Goal: Task Accomplishment & Management: Manage account settings

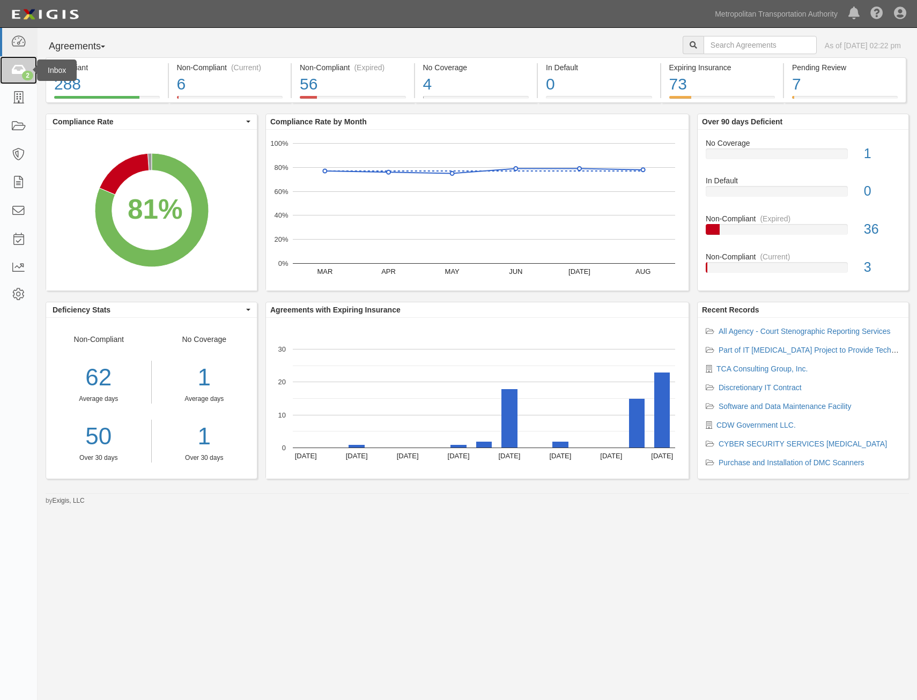
click at [21, 77] on link "2" at bounding box center [18, 70] width 37 height 28
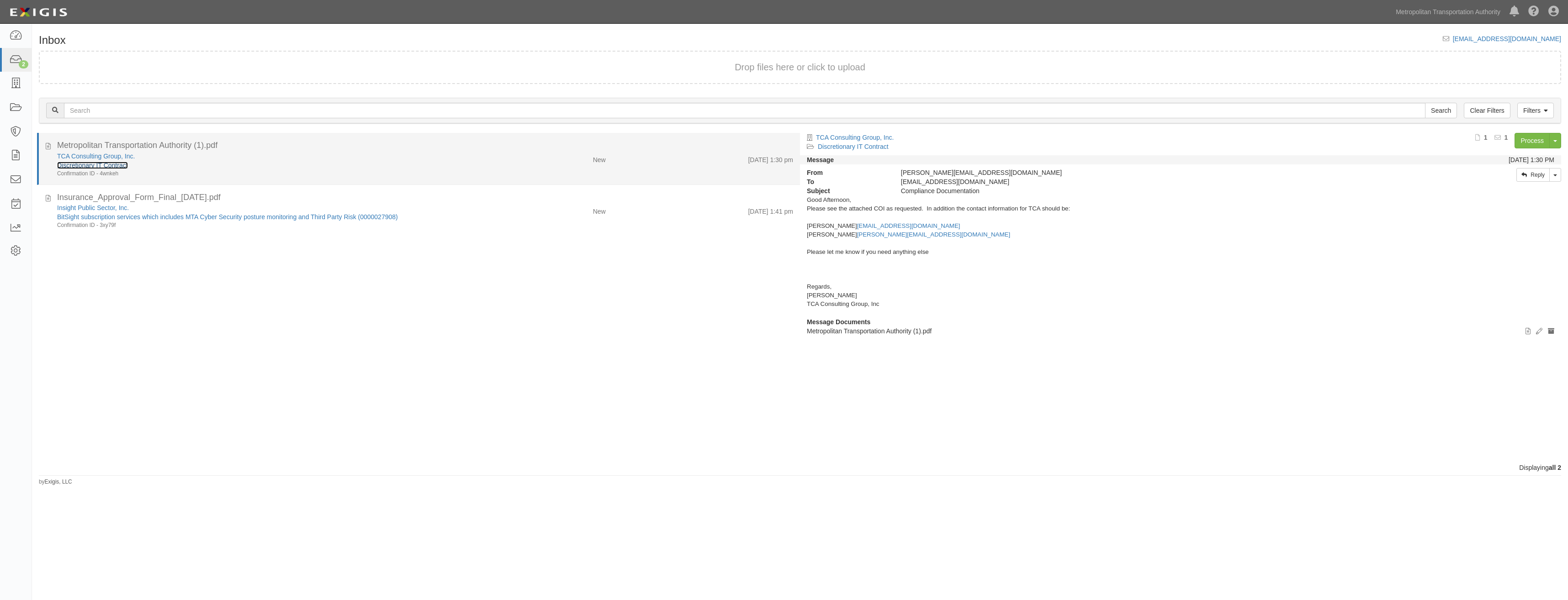
click at [125, 164] on link "Discretionary IT Contract" at bounding box center [92, 165] width 71 height 8
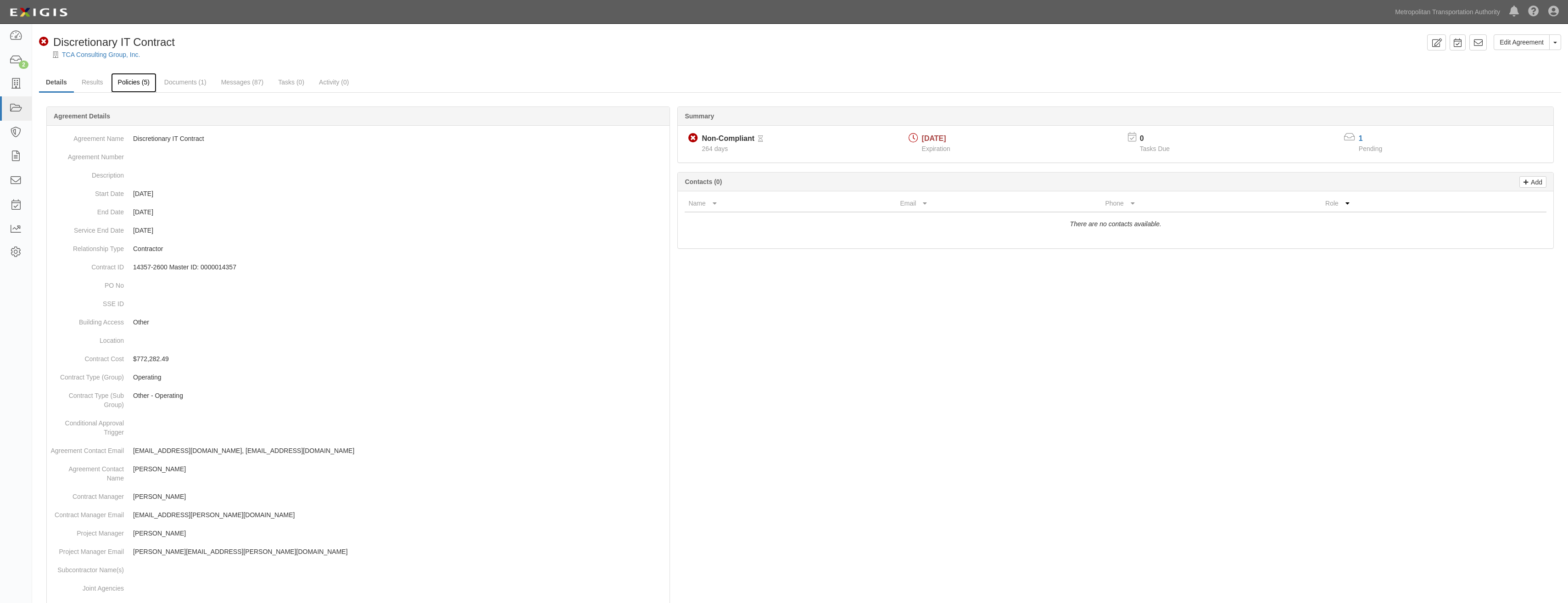
click at [134, 87] on link "Policies (5)" at bounding box center [134, 82] width 45 height 20
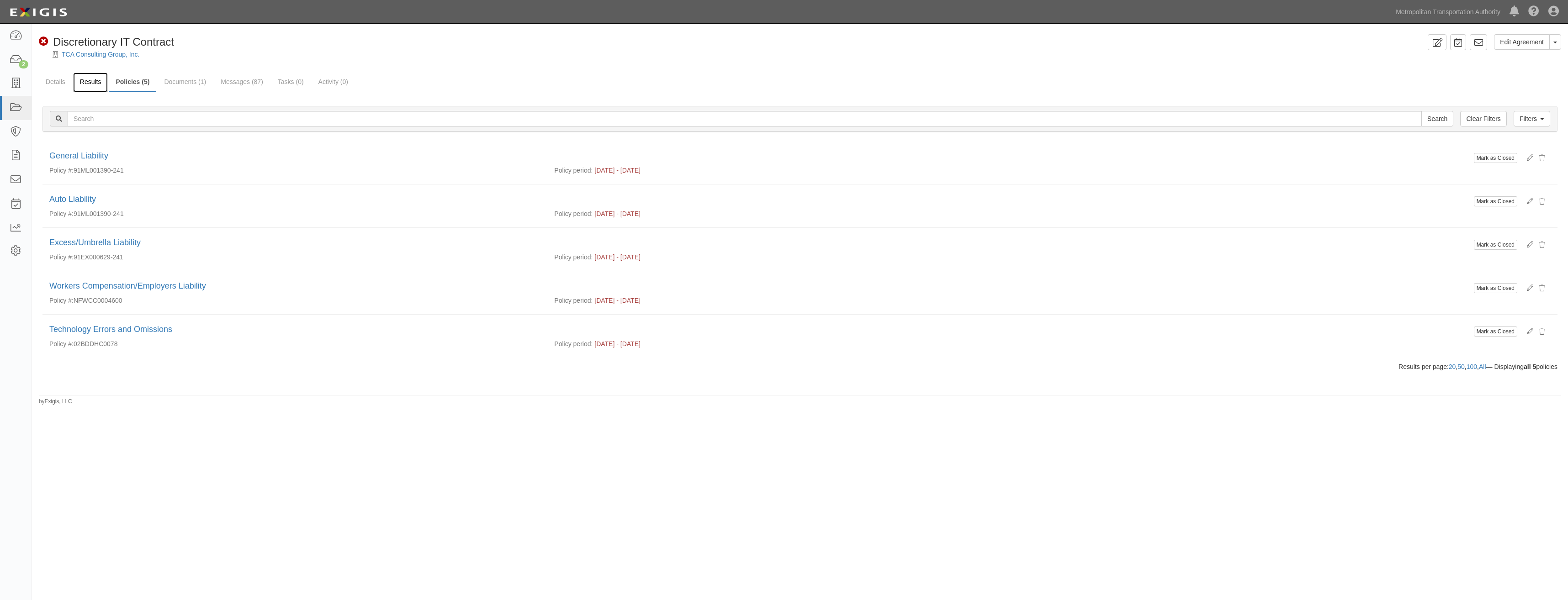
click at [91, 84] on link "Results" at bounding box center [90, 82] width 35 height 20
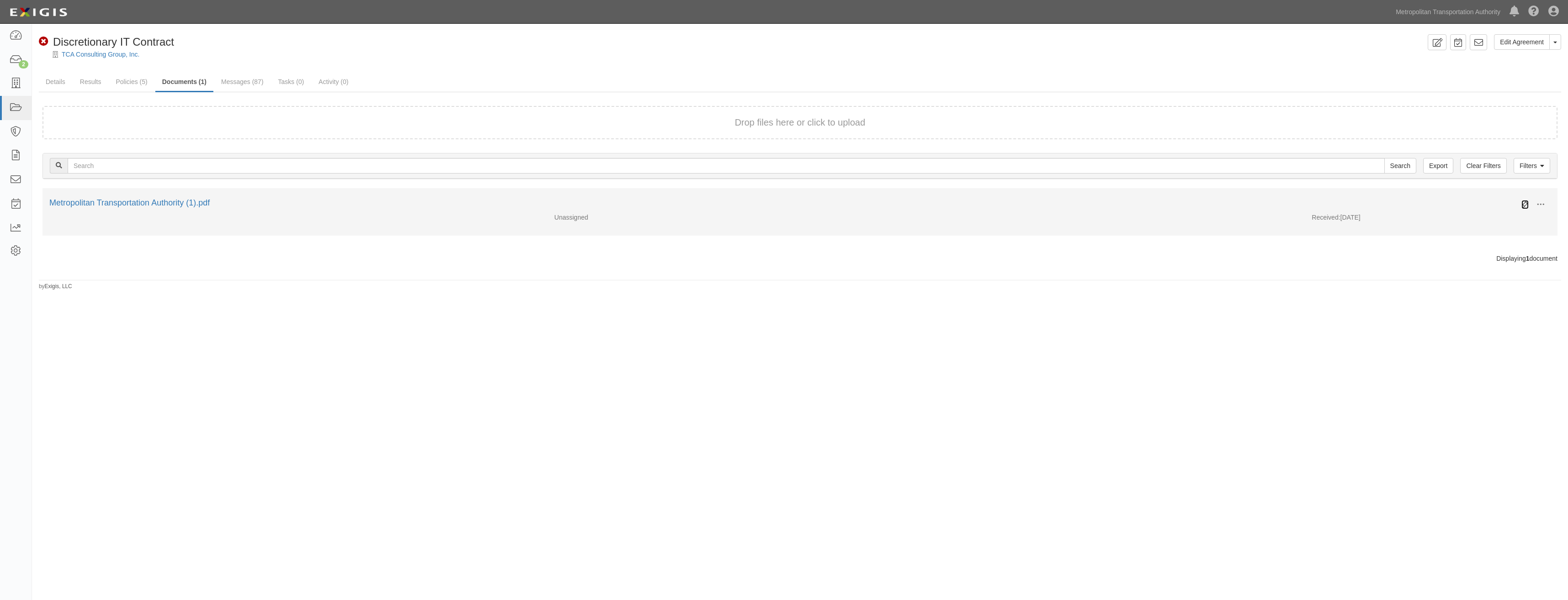
click at [1525, 202] on icon at bounding box center [1525, 205] width 8 height 8
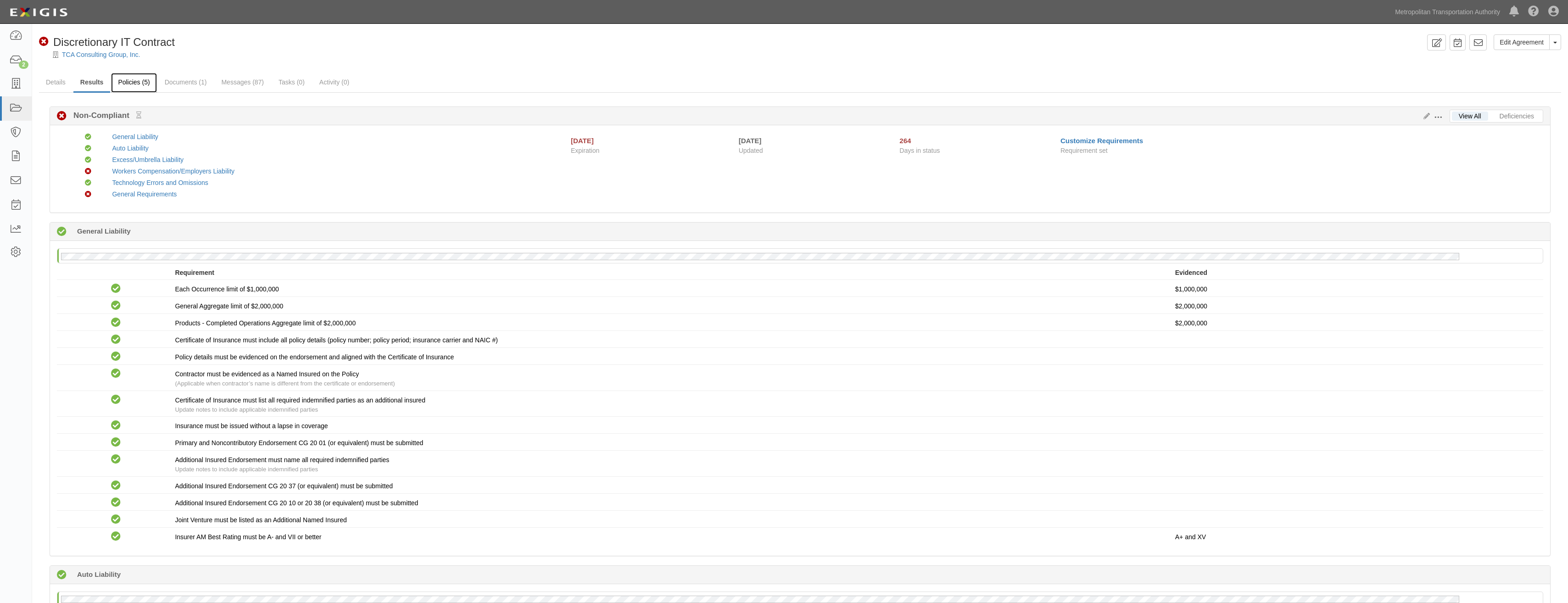
click at [127, 86] on link "Policies (5)" at bounding box center [134, 82] width 45 height 20
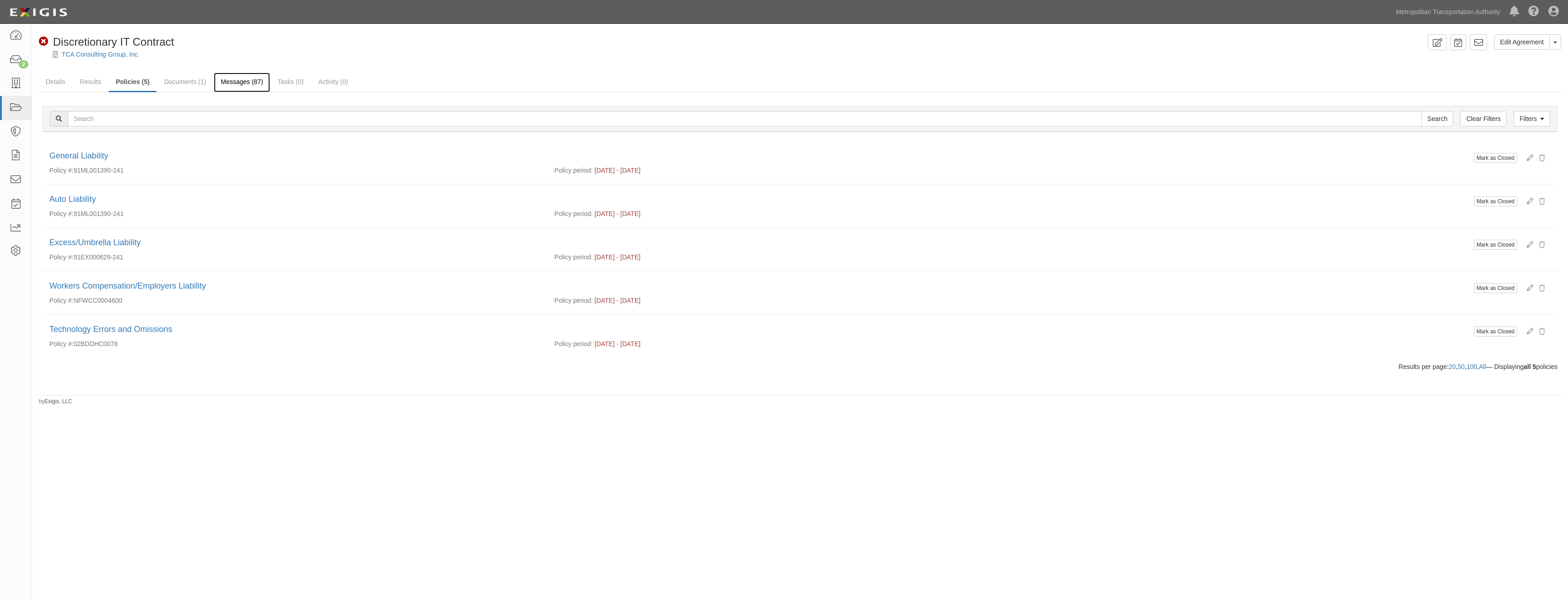
click at [247, 73] on link "Messages (87)" at bounding box center [242, 82] width 56 height 20
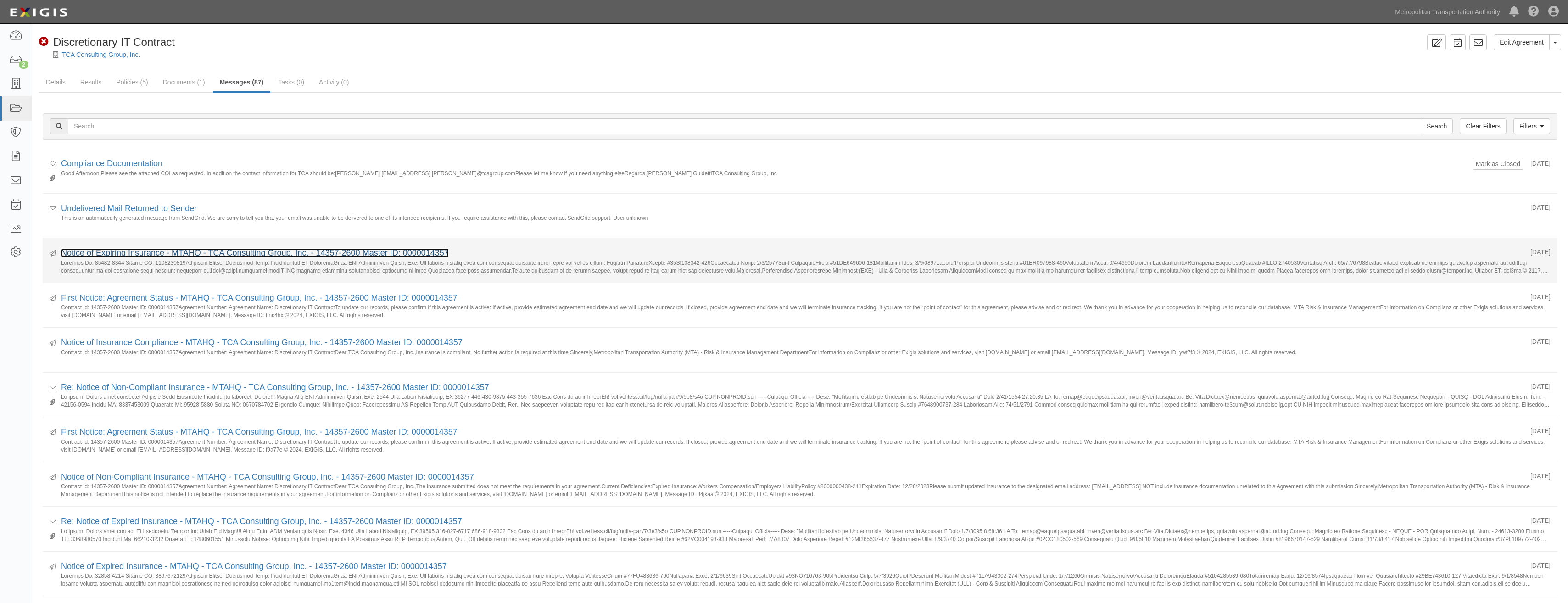
click at [241, 253] on link "Notice of Expiring Insurance - MTAHQ - TCA Consulting Group, Inc. - 14357-2600 …" at bounding box center [254, 253] width 388 height 9
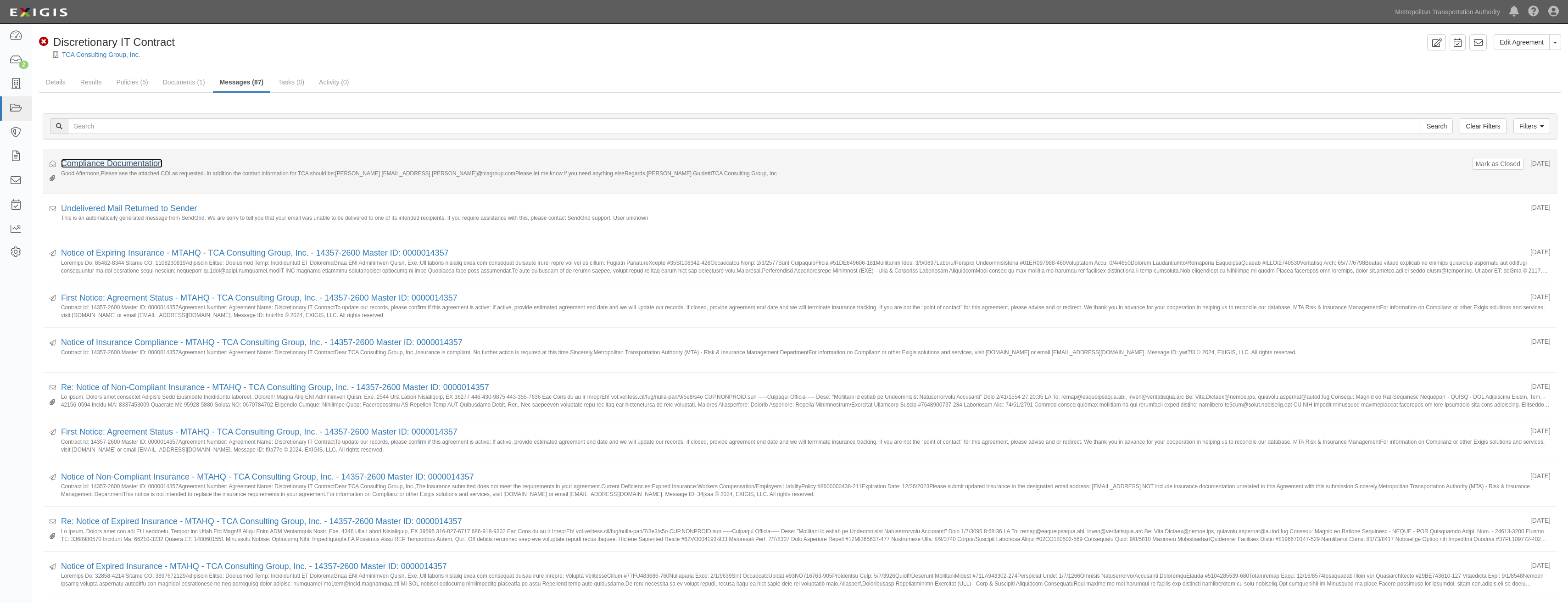
click at [136, 163] on link "Compliance Documentation" at bounding box center [111, 163] width 101 height 9
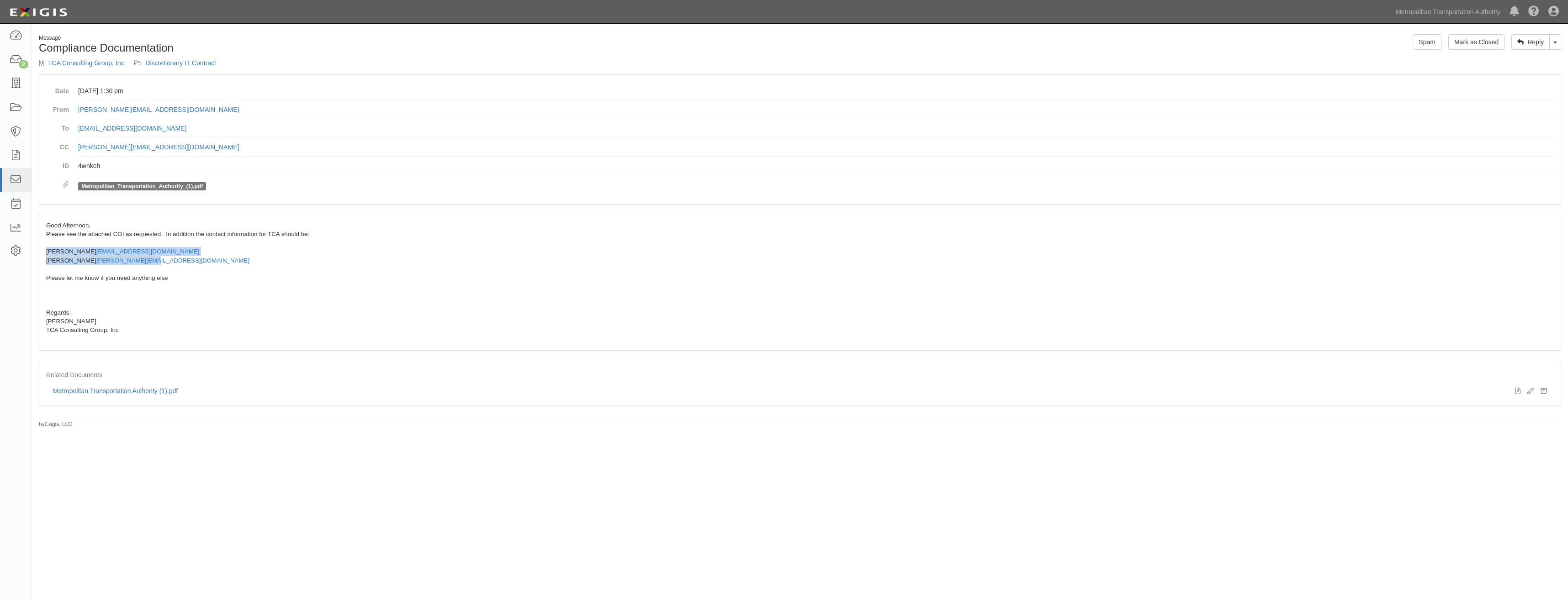
drag, startPoint x: 166, startPoint y: 261, endPoint x: 47, endPoint y: 251, distance: 119.4
click at [47, 251] on div "Good Afternoon, Please see the attached COI as requested. In addition the conta…" at bounding box center [799, 277] width 1507 height 112
drag, startPoint x: 47, startPoint y: 251, endPoint x: 69, endPoint y: 254, distance: 22.2
copy div "John Cassandra jcass@tcagroup.com Dawn Guidetti dawn@tcagroup.com"
click at [165, 66] on link "Discretionary IT Contract" at bounding box center [180, 63] width 71 height 8
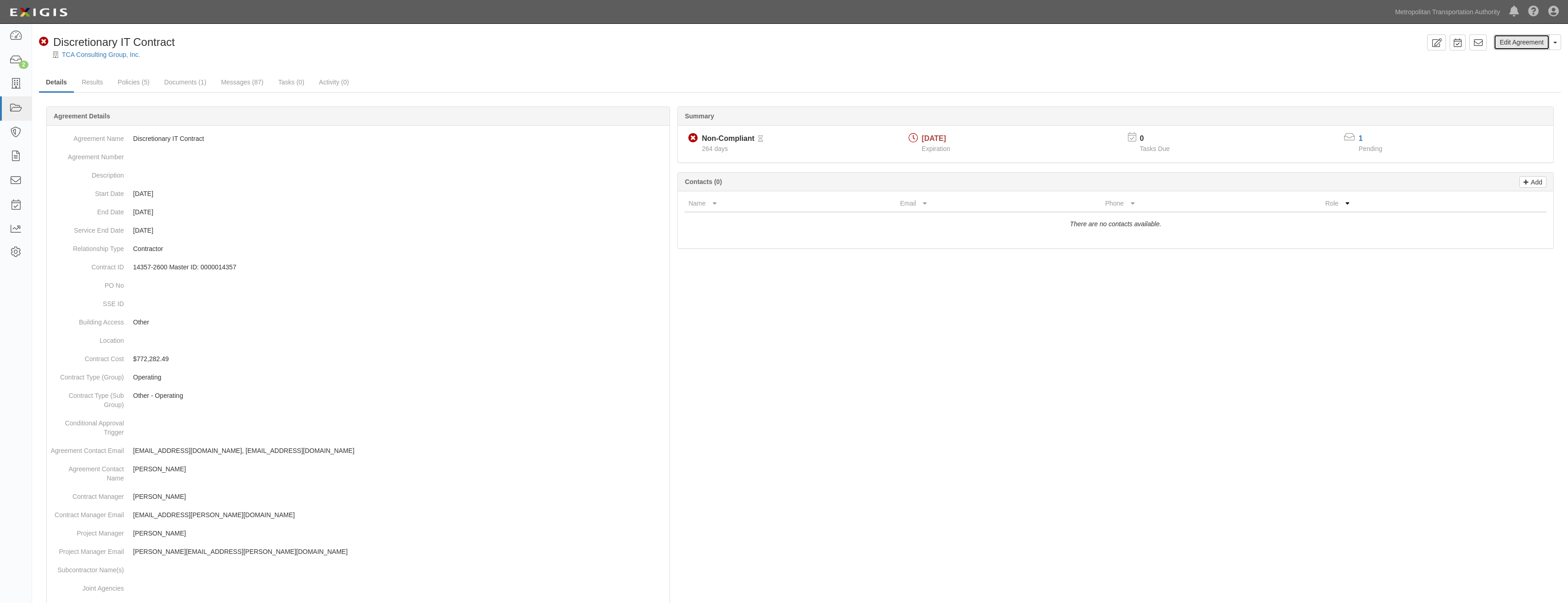
click at [1519, 42] on link "Edit Agreement" at bounding box center [1521, 42] width 56 height 15
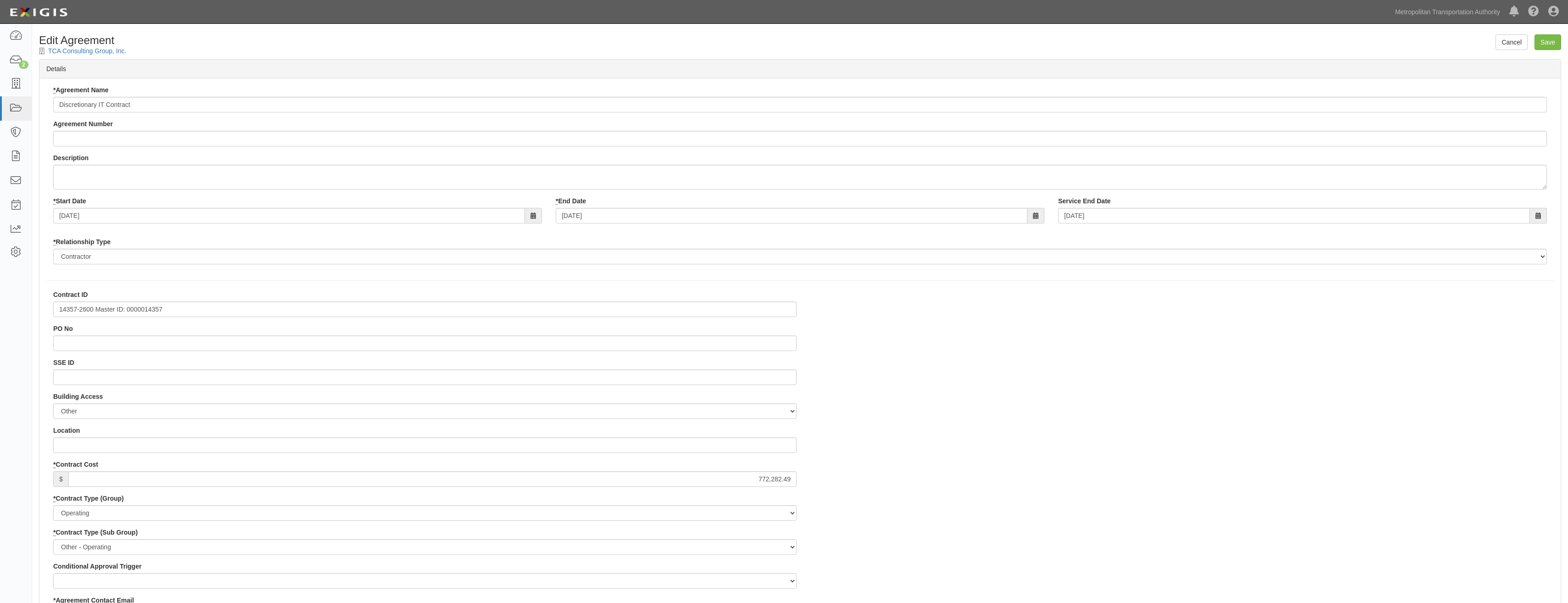
select select
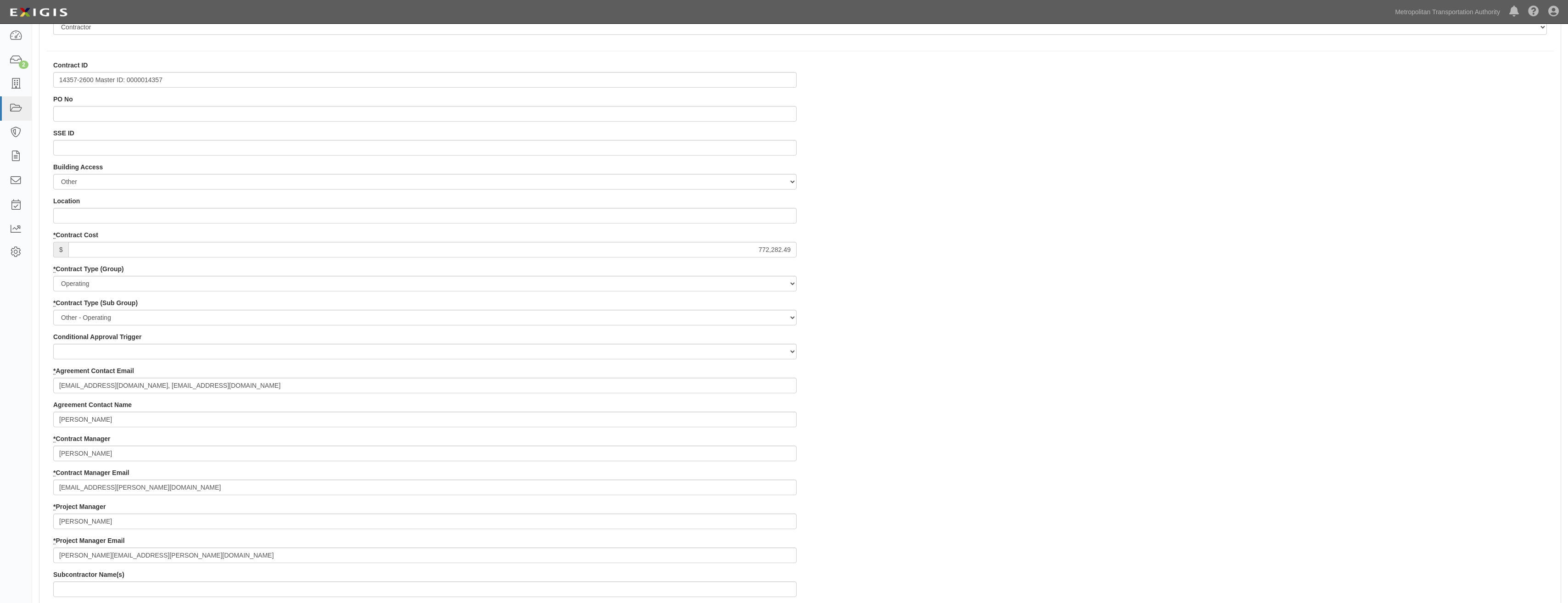
scroll to position [276, 0]
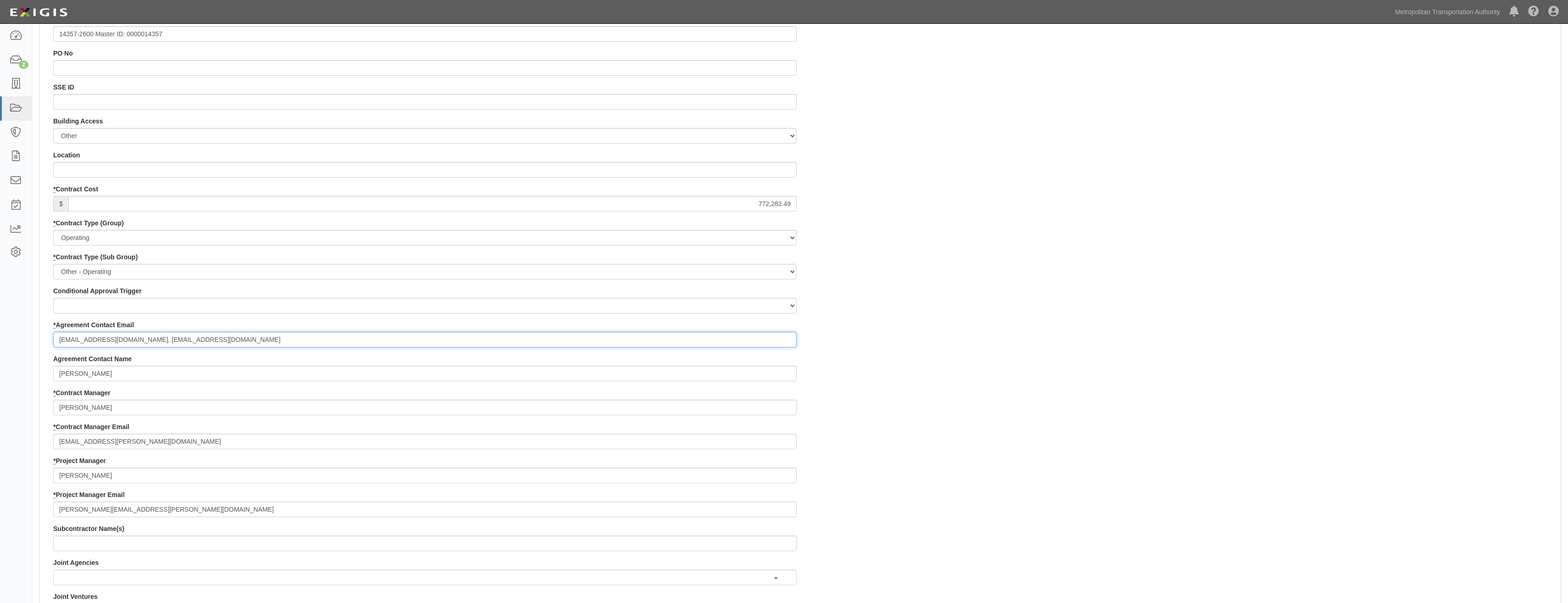
click at [236, 339] on input "stanm@tcagroupmail.com, jcass@tcagroupmail.com" at bounding box center [425, 340] width 743 height 15
click at [271, 303] on select "Board Initiative Coverage Deferral Emergency Work Executive Request Governor In…" at bounding box center [425, 306] width 743 height 15
click at [984, 355] on div "Contract ID 14357-2600 Master ID: 0000014357 PO No SSE ID Building Access 2 Bro…" at bounding box center [799, 473] width 1521 height 917
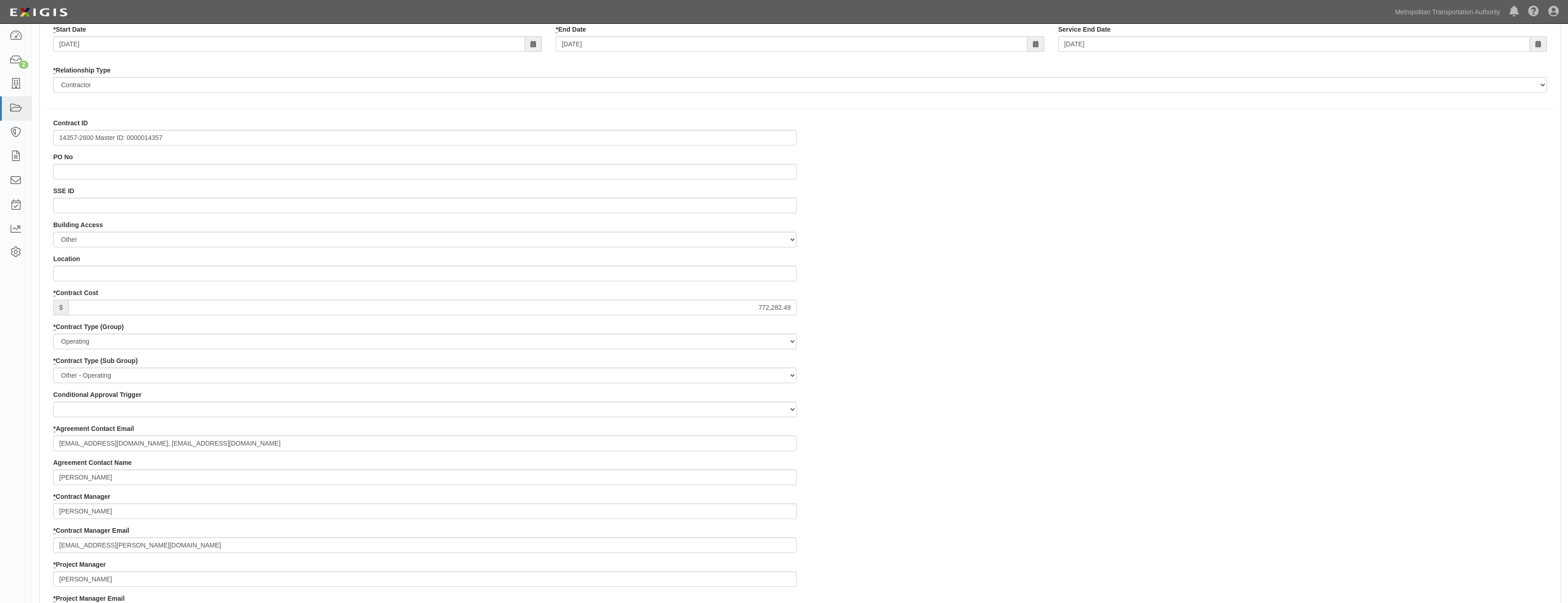
drag, startPoint x: 981, startPoint y: 353, endPoint x: 981, endPoint y: 312, distance: 41.0
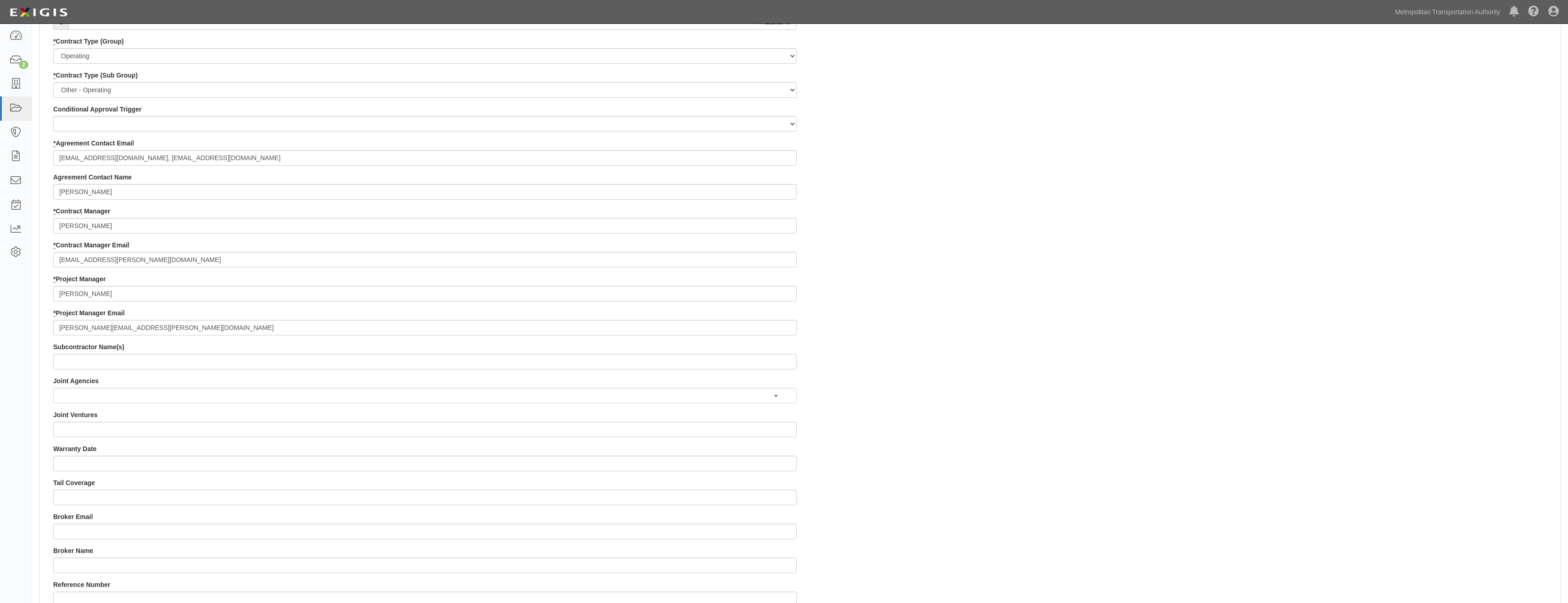
scroll to position [397, 0]
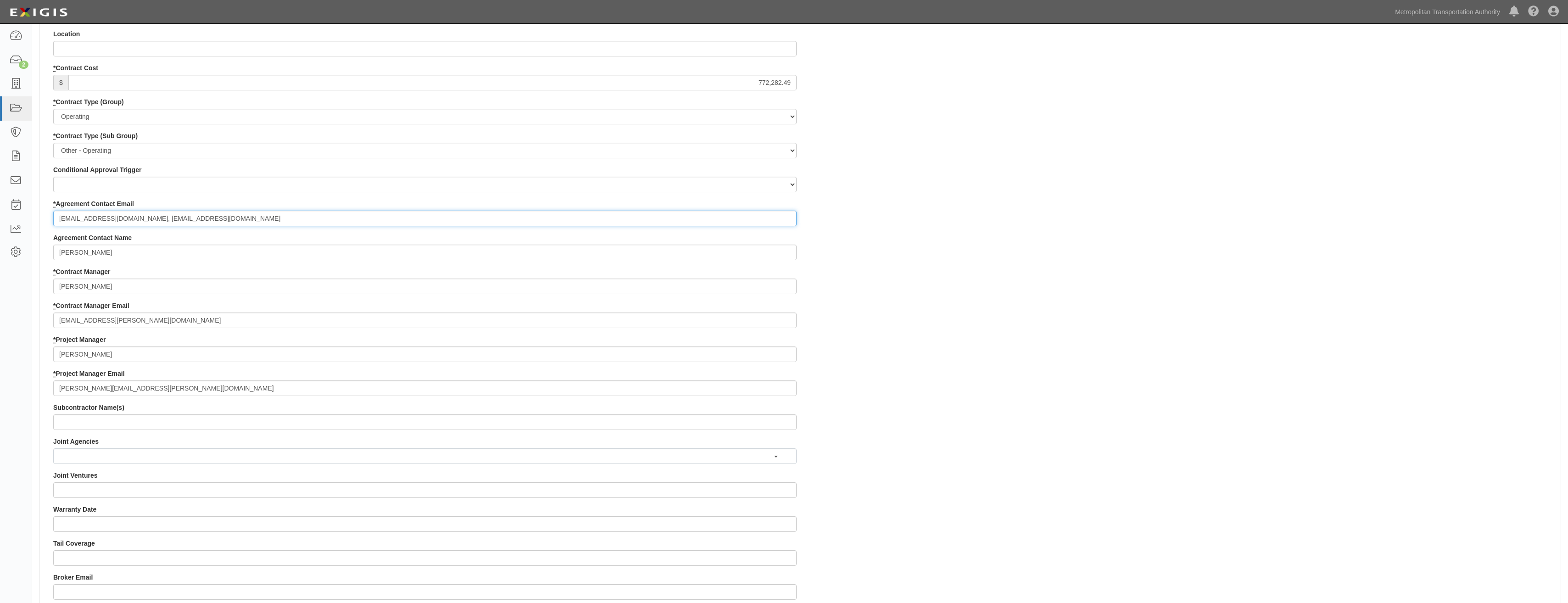
drag, startPoint x: 250, startPoint y: 219, endPoint x: 58, endPoint y: 222, distance: 192.0
click at [58, 222] on input "stanm@tcagroupmail.com, jcass@tcagroupmail.com" at bounding box center [425, 218] width 743 height 15
paste input "John Cassandra jcass@tcagroup.com Dawn Guidetti dawn@tcagroup.com"
drag, startPoint x: 219, startPoint y: 218, endPoint x: 169, endPoint y: 215, distance: 50.1
click at [169, 215] on input "John Cassandra jcass@tcagroup.com Dawn Guidetti dawn@tcagroup.com" at bounding box center [425, 218] width 743 height 15
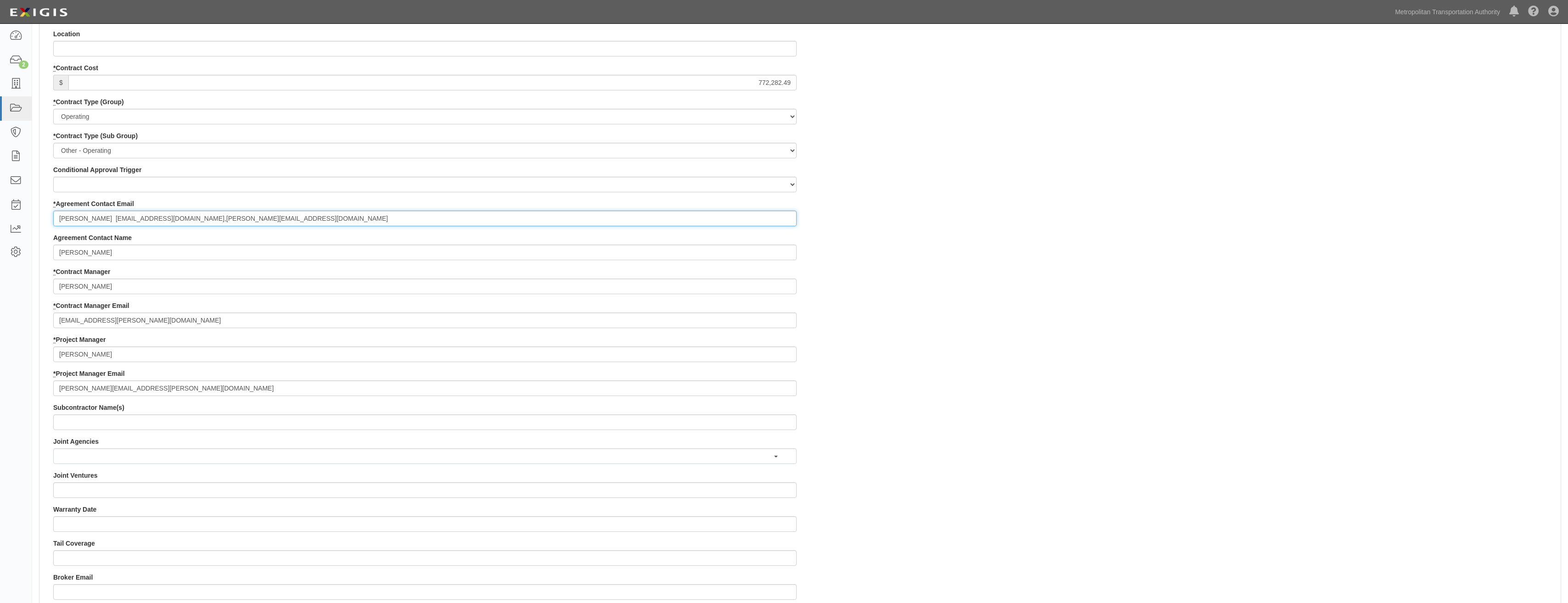
drag, startPoint x: 109, startPoint y: 218, endPoint x: 42, endPoint y: 217, distance: 67.0
click at [42, 217] on div "Contract ID 14357-2600 Master ID: 0000014357 PO No SSE ID Building Access 2 Bro…" at bounding box center [799, 352] width 1521 height 917
click at [63, 220] on input ", jcass@tcagroup.com,dawn@tcagroup.com" at bounding box center [425, 218] width 743 height 15
click at [123, 218] on input "jcass@tcagroup.com,dawn@tcagroup.com" at bounding box center [425, 218] width 743 height 15
type input "jcass@tcagroup.com, dawn@tcagroup.com"
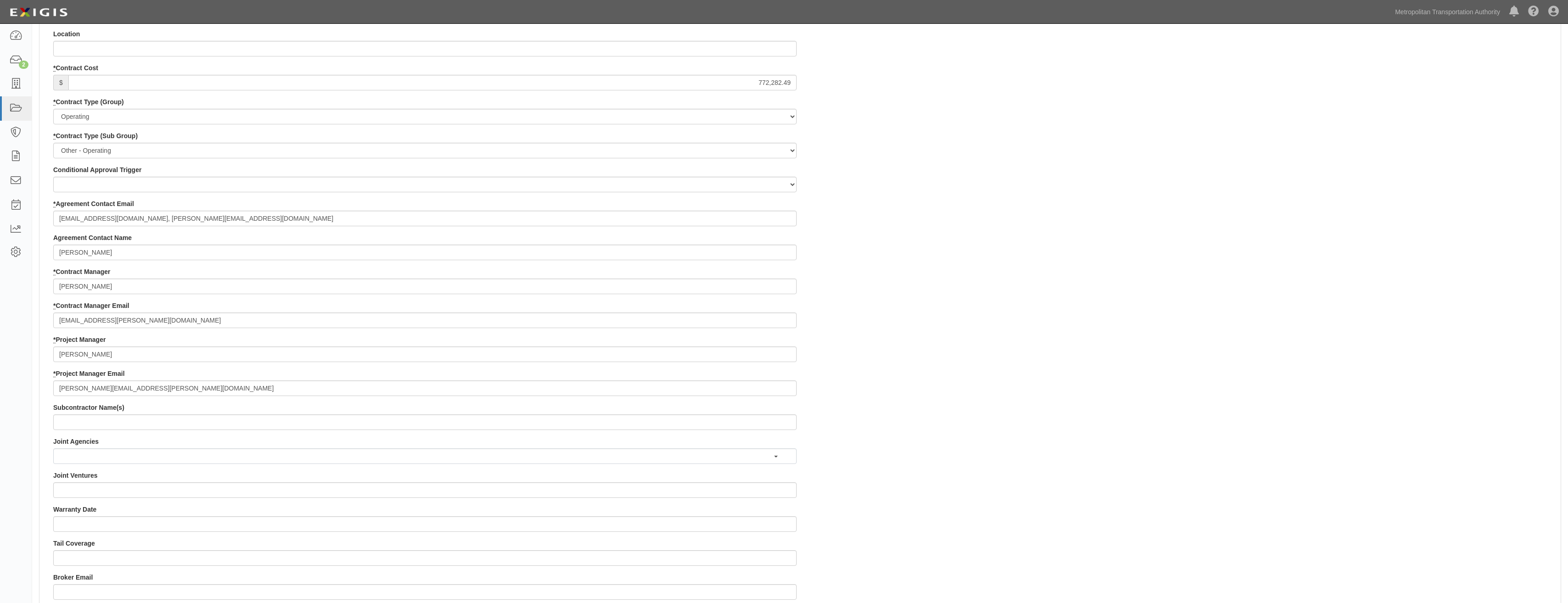
click at [977, 272] on div "Contract ID 14357-2600 Master ID: 0000014357 PO No SSE ID Building Access 2 Bro…" at bounding box center [799, 352] width 1521 height 917
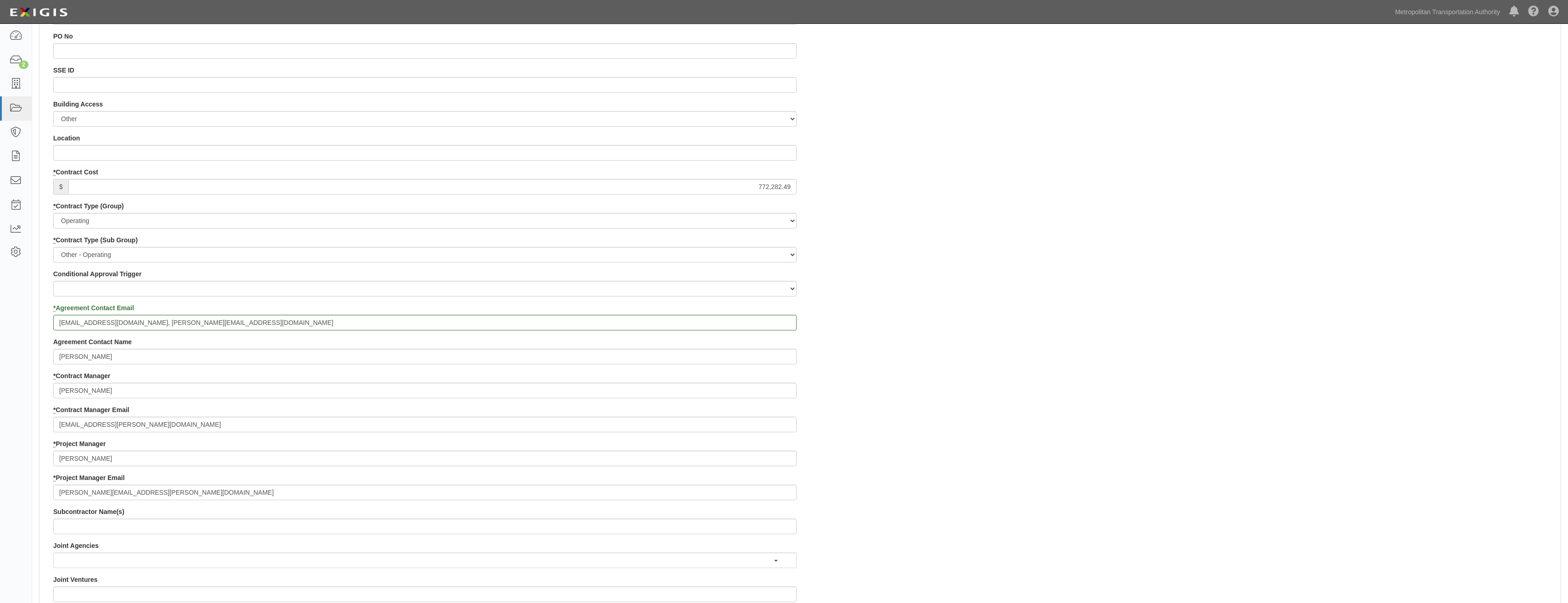
scroll to position [0, 0]
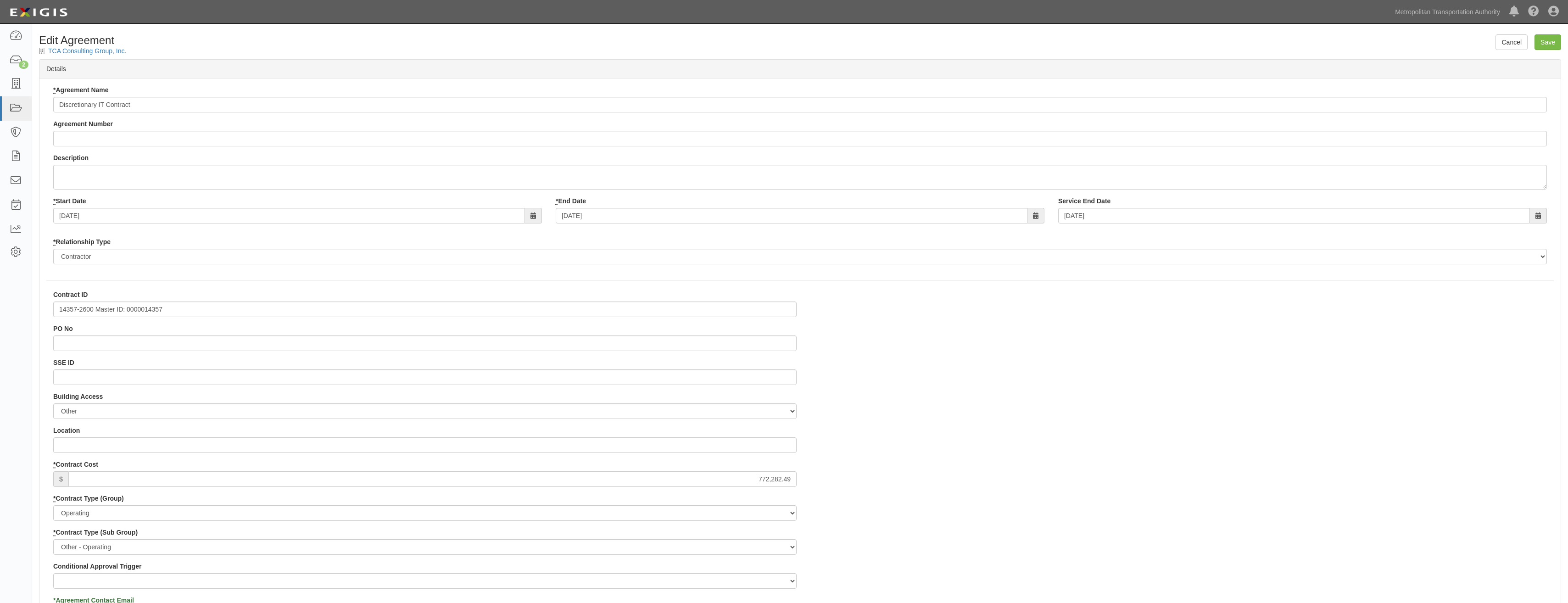
drag, startPoint x: 1174, startPoint y: 332, endPoint x: 1466, endPoint y: -20, distance: 457.3
click at [1543, 41] on input "Save" at bounding box center [1547, 42] width 27 height 15
type input "772282.49"
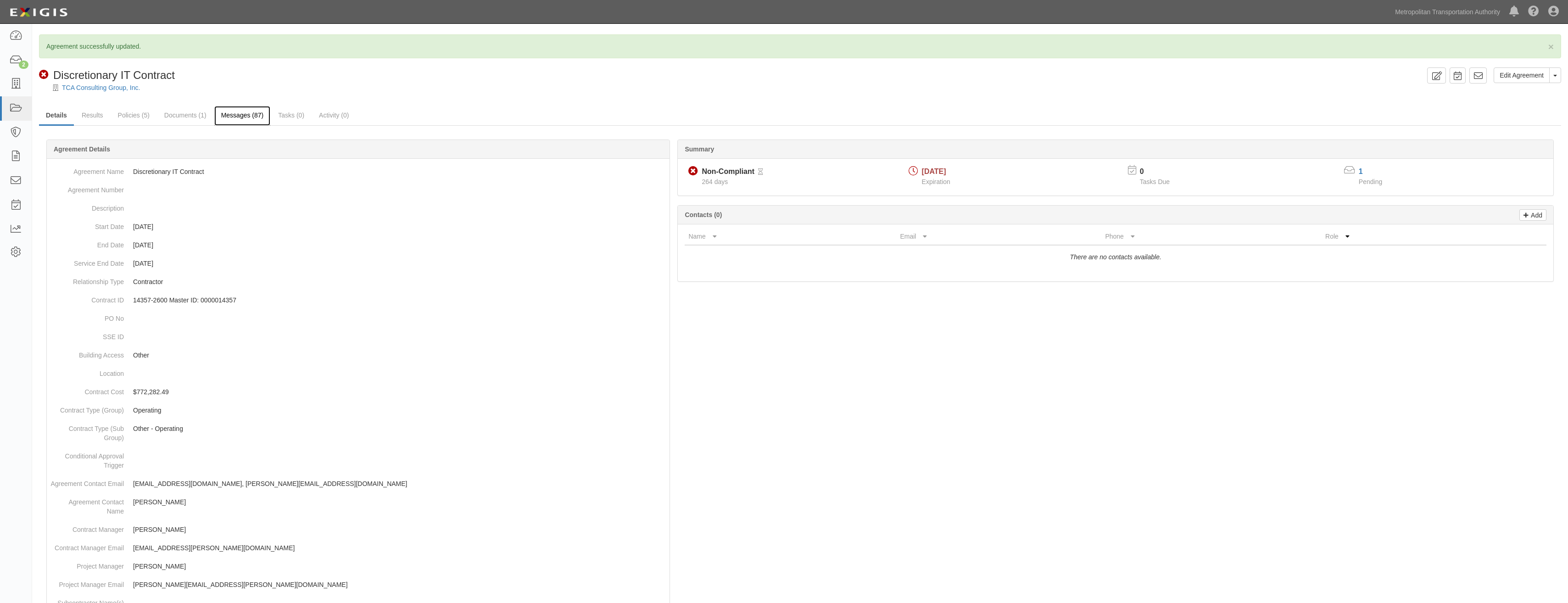
click at [239, 112] on link "Messages (87)" at bounding box center [242, 116] width 56 height 20
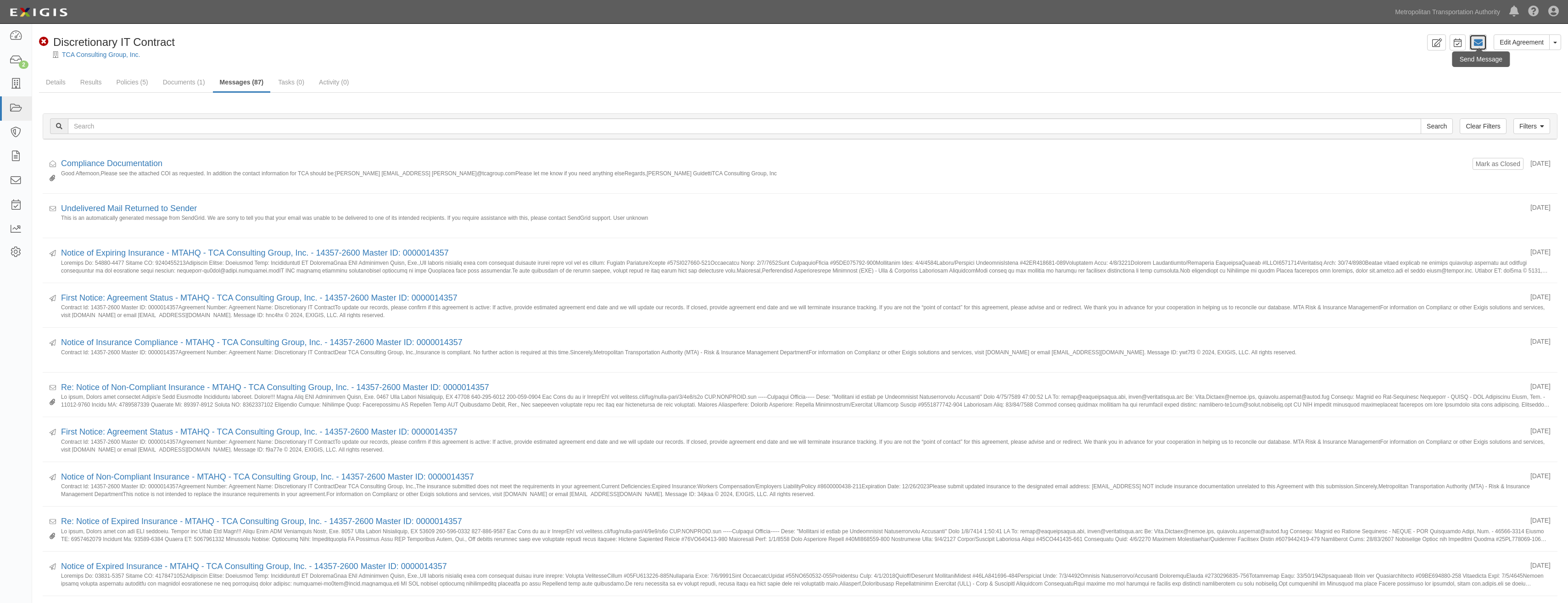
click at [1484, 40] on link at bounding box center [1477, 42] width 17 height 16
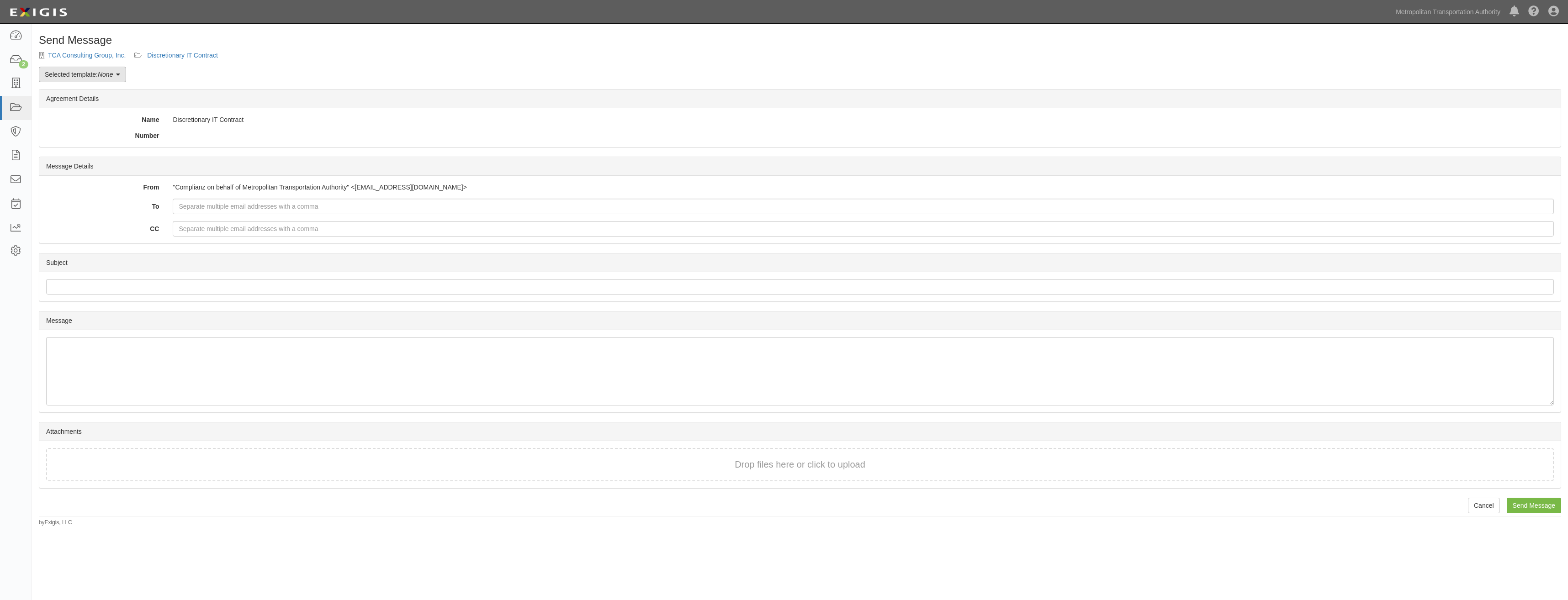
click at [80, 80] on link "Selected template: None" at bounding box center [83, 74] width 87 height 15
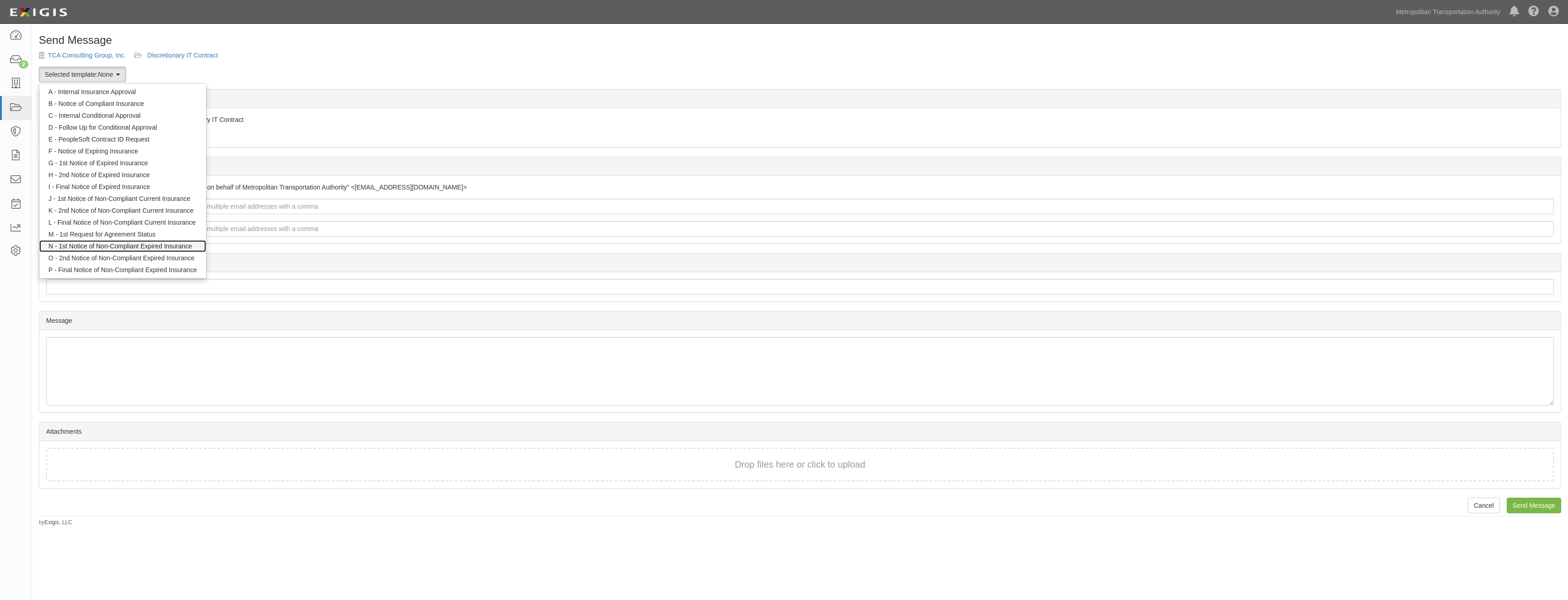
click at [148, 245] on link "N - 1st Notice of Non-Compliant Expired Insurance" at bounding box center [123, 246] width 167 height 12
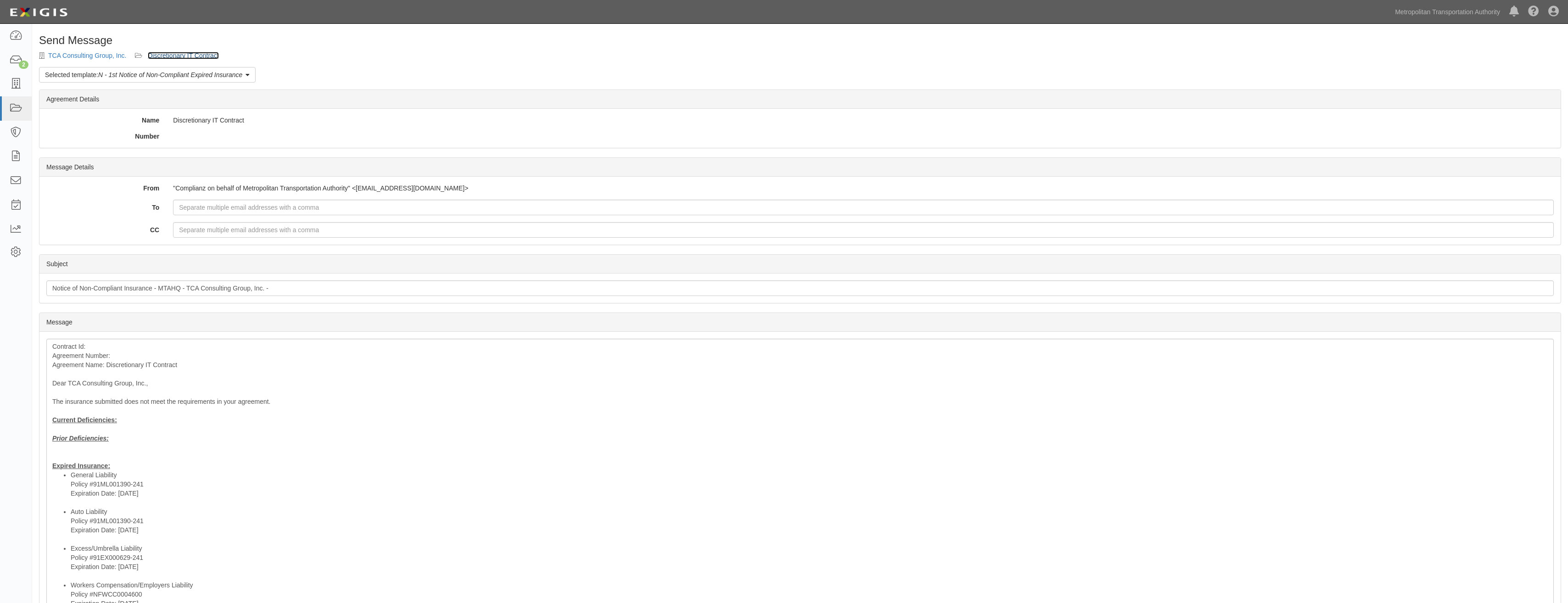
click at [187, 54] on link "Discretionary IT Contract" at bounding box center [183, 56] width 71 height 8
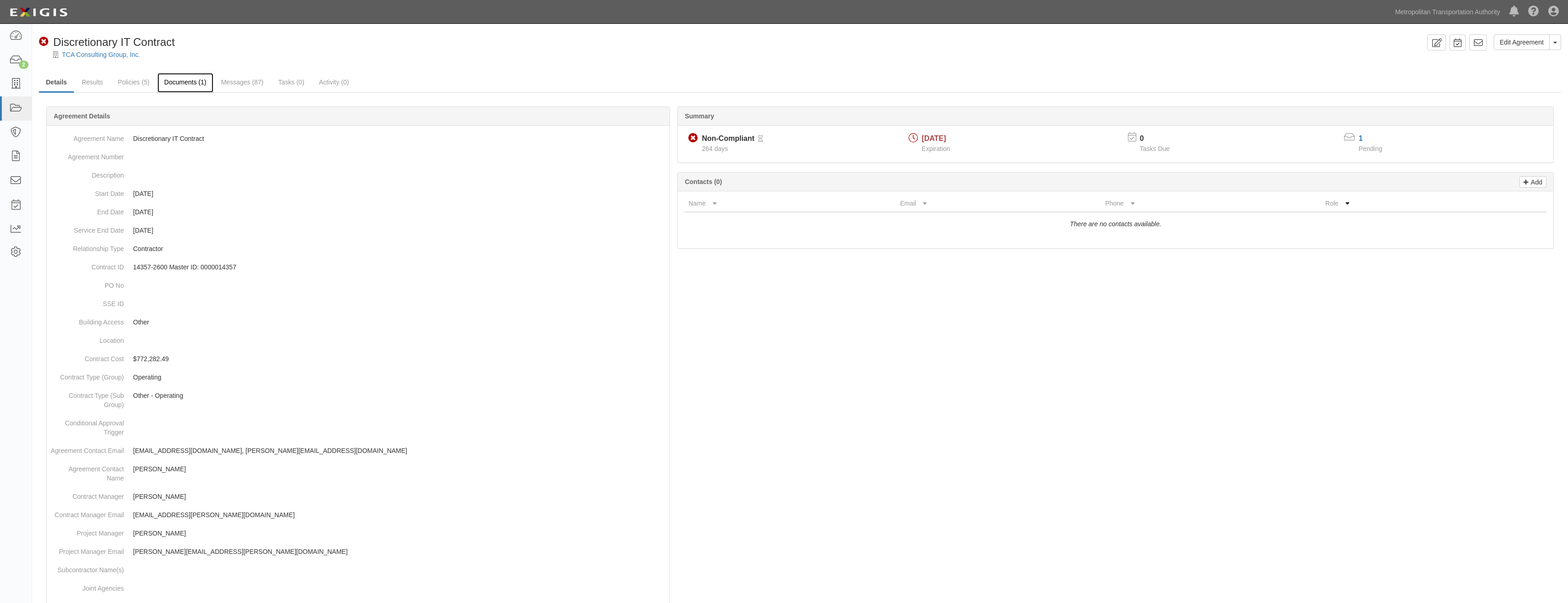
click at [179, 80] on link "Documents (1)" at bounding box center [185, 82] width 56 height 20
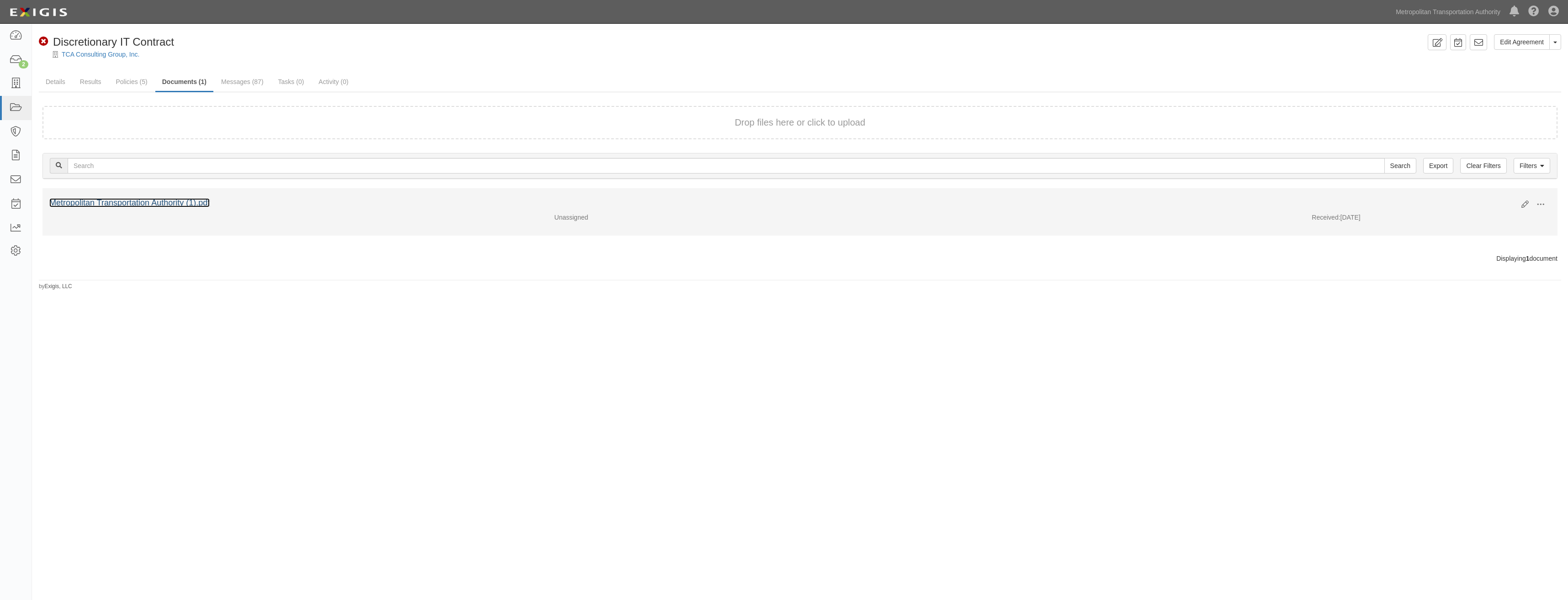
click at [189, 203] on link "Metropolitan Transportation Authority (1).pdf" at bounding box center [130, 203] width 160 height 9
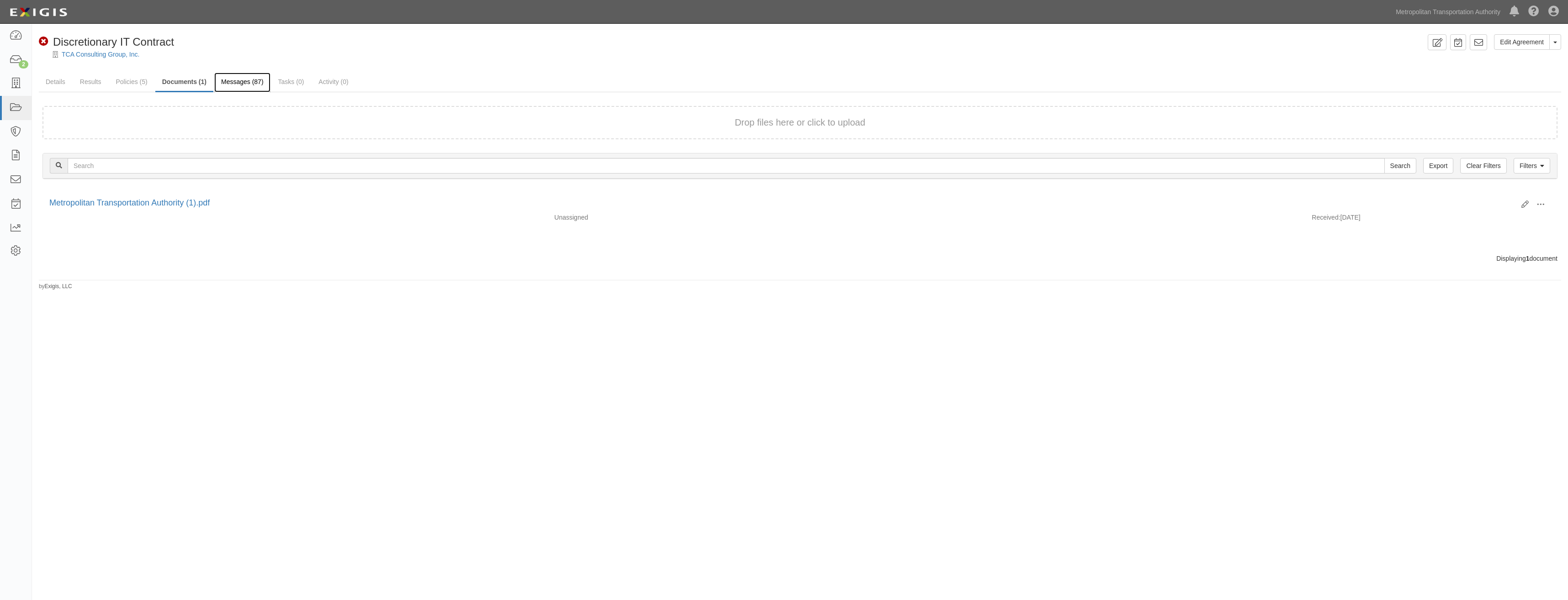
click at [242, 82] on link "Messages (87)" at bounding box center [242, 82] width 56 height 20
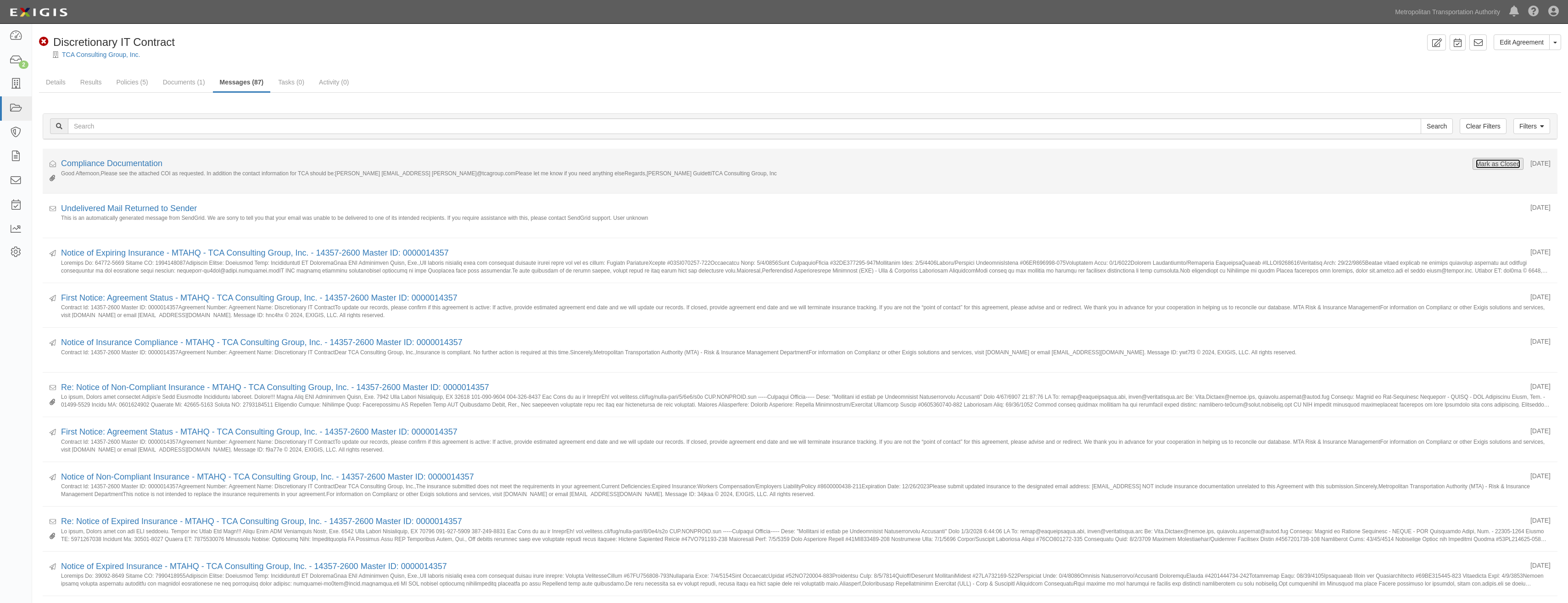
click at [1476, 164] on button "Mark as Closed" at bounding box center [1497, 164] width 45 height 10
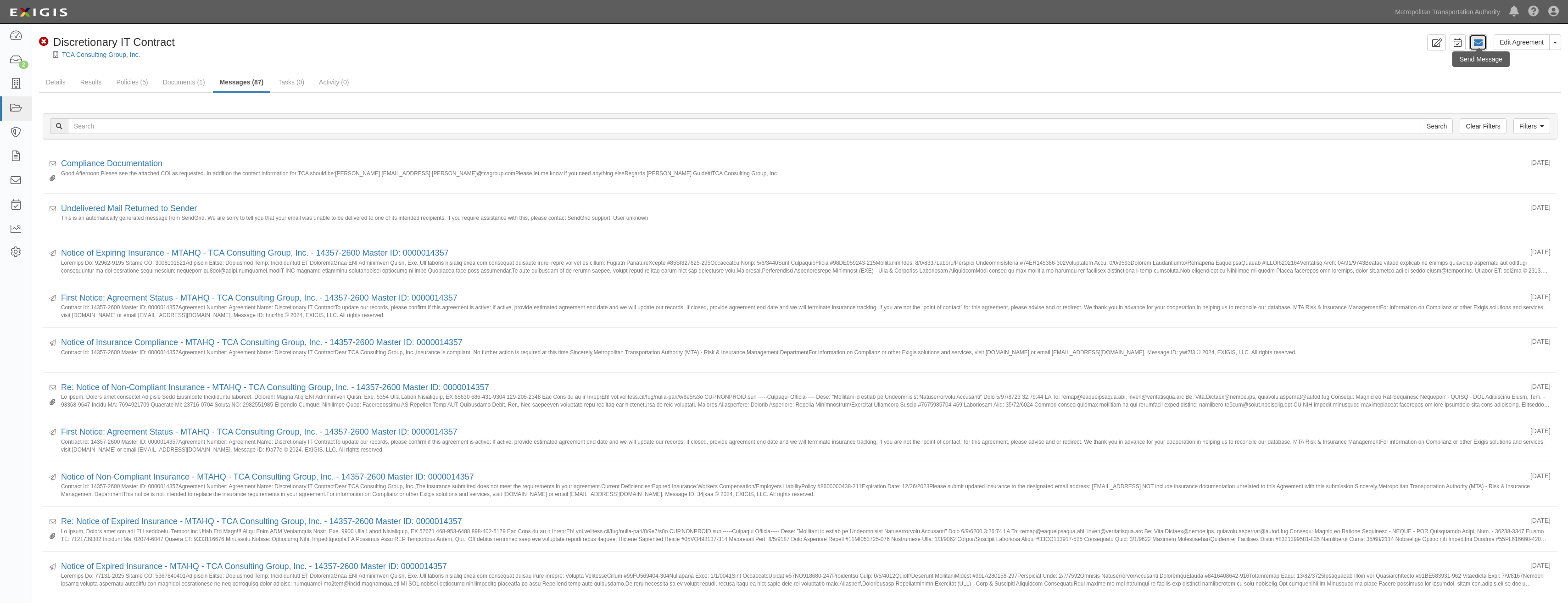
click at [1483, 43] on link at bounding box center [1477, 42] width 17 height 16
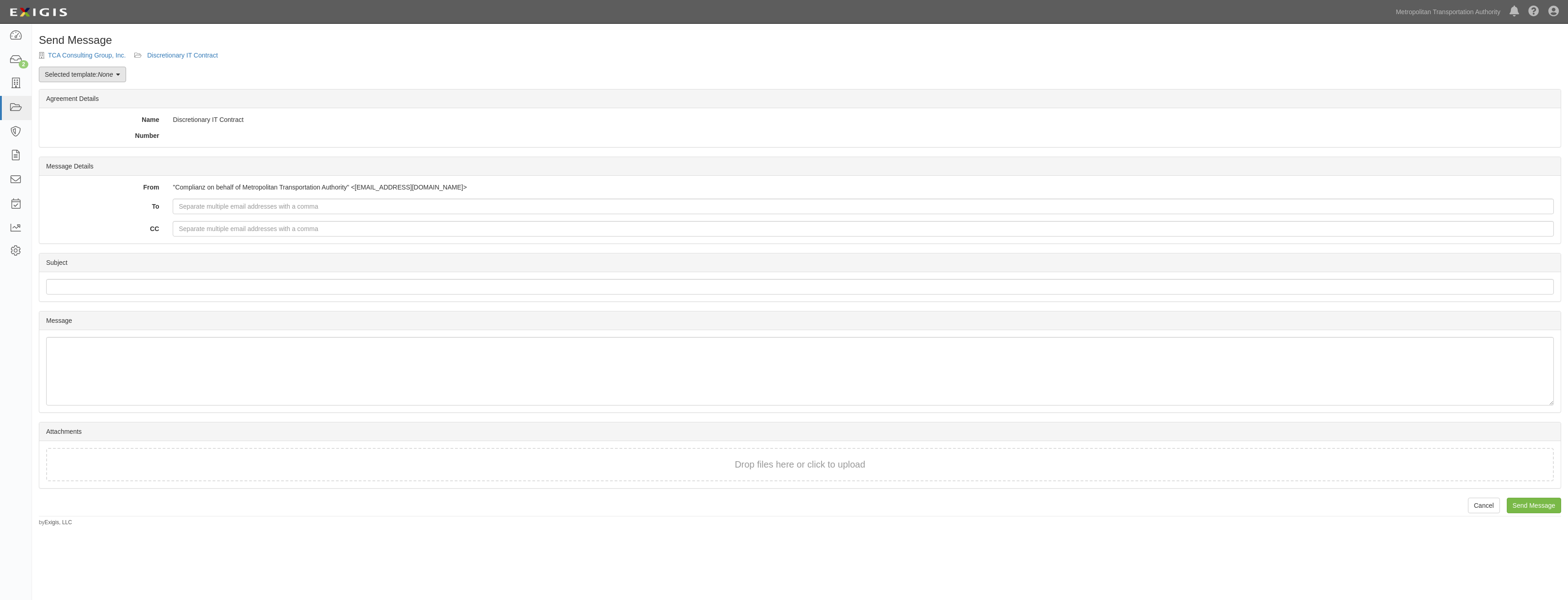
click at [77, 78] on link "Selected template: None" at bounding box center [83, 74] width 87 height 15
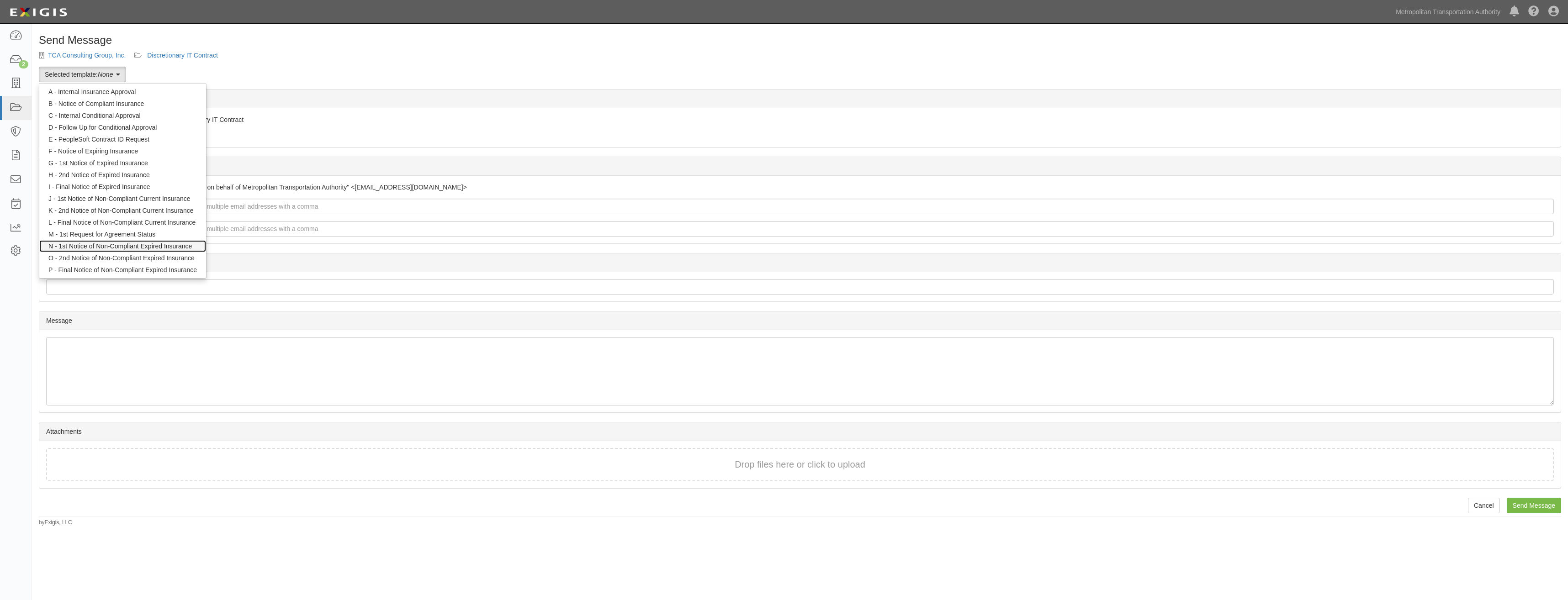
click at [167, 246] on link "N - 1st Notice of Non-Compliant Expired Insurance" at bounding box center [123, 246] width 167 height 12
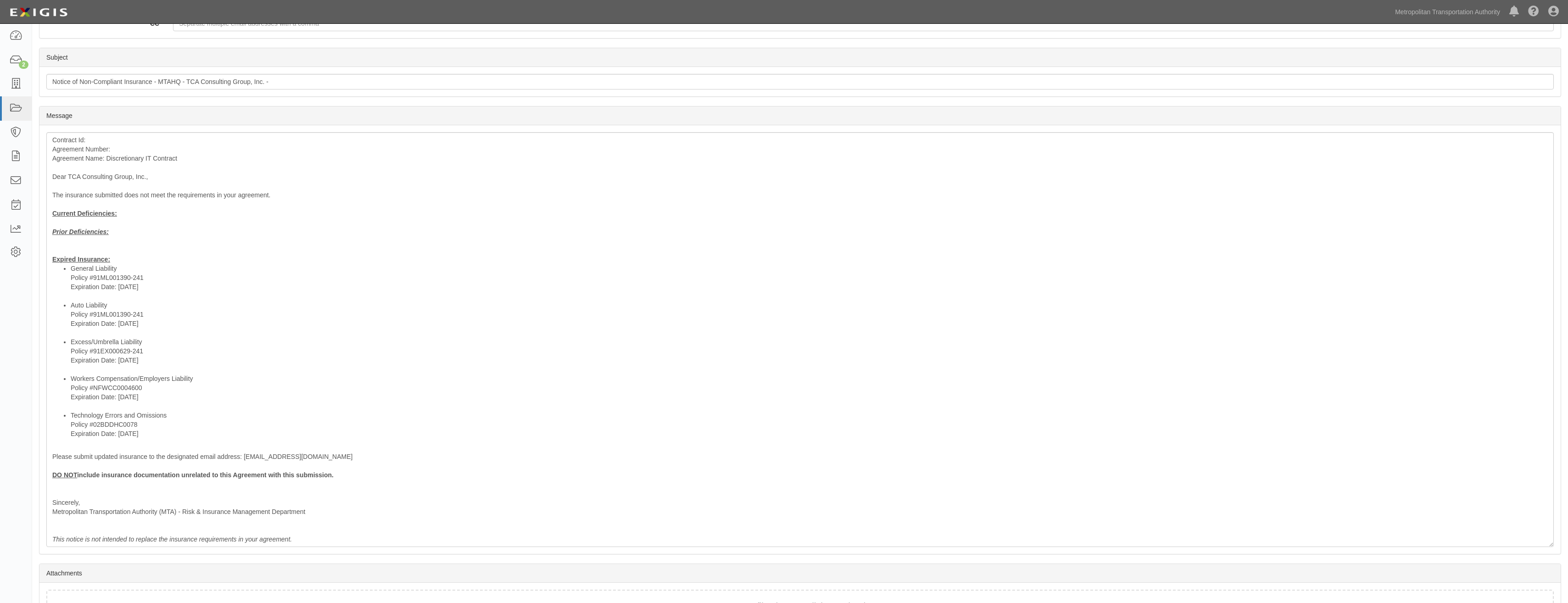
scroll to position [272, 0]
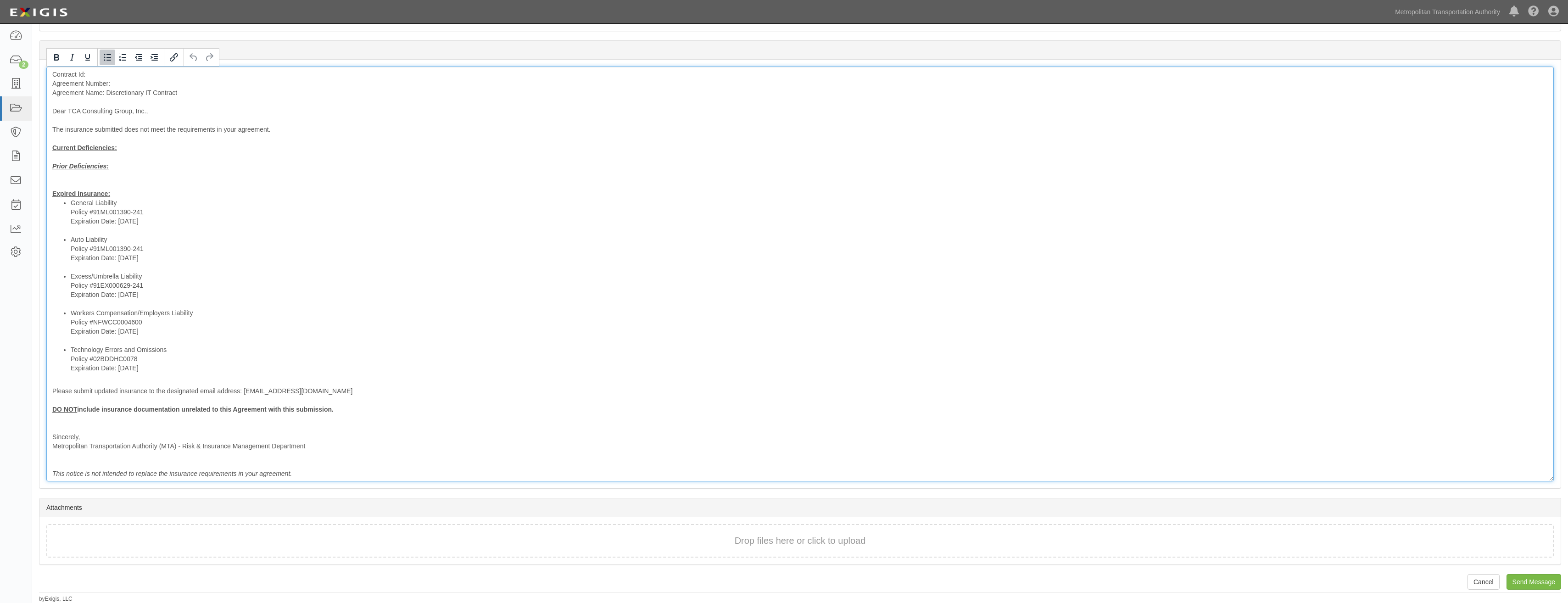
drag, startPoint x: 160, startPoint y: 367, endPoint x: 41, endPoint y: 348, distance: 120.5
click at [41, 348] on div "Message Contract Id: Agreement Number: Agreement Name: Discretionary IT Contrac…" at bounding box center [799, 274] width 1521 height 429
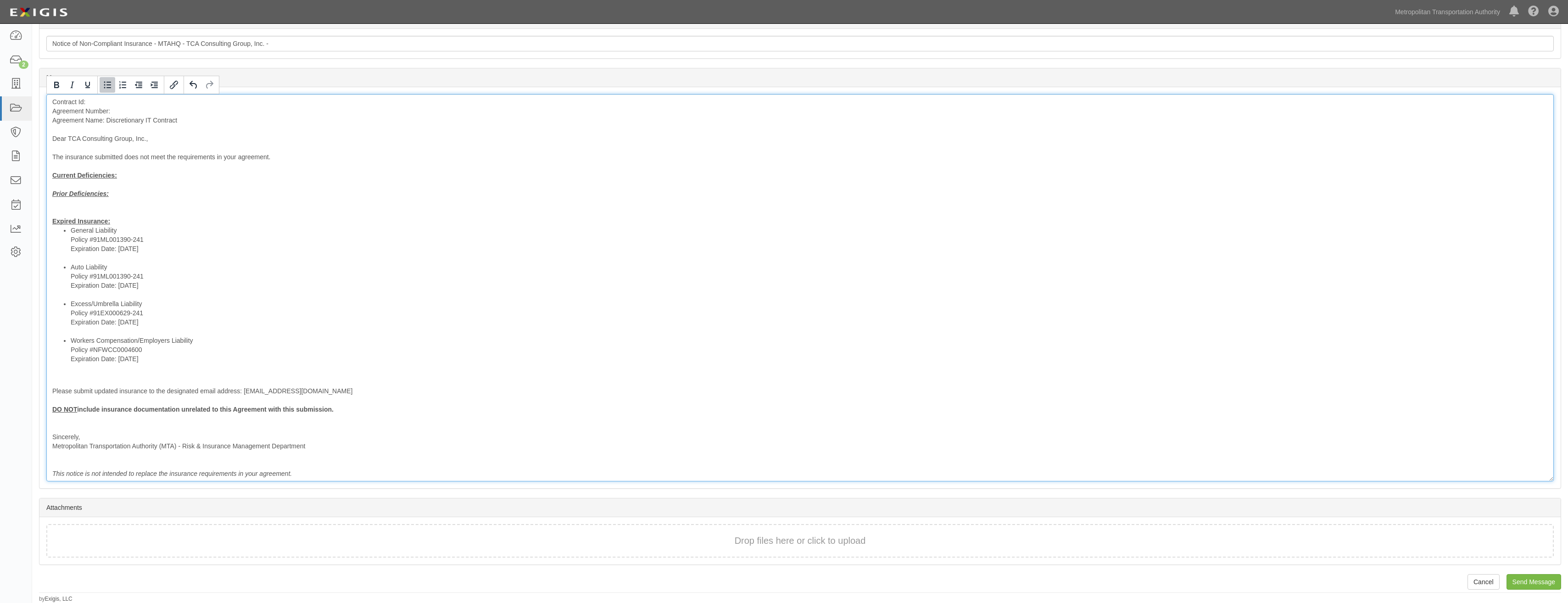
scroll to position [245, 0]
drag, startPoint x: 163, startPoint y: 327, endPoint x: 50, endPoint y: 233, distance: 147.0
click at [50, 233] on div "Contract Id: Agreement Number: Agreement Name: Discretionary IT Contract Dear T…" at bounding box center [799, 288] width 1507 height 387
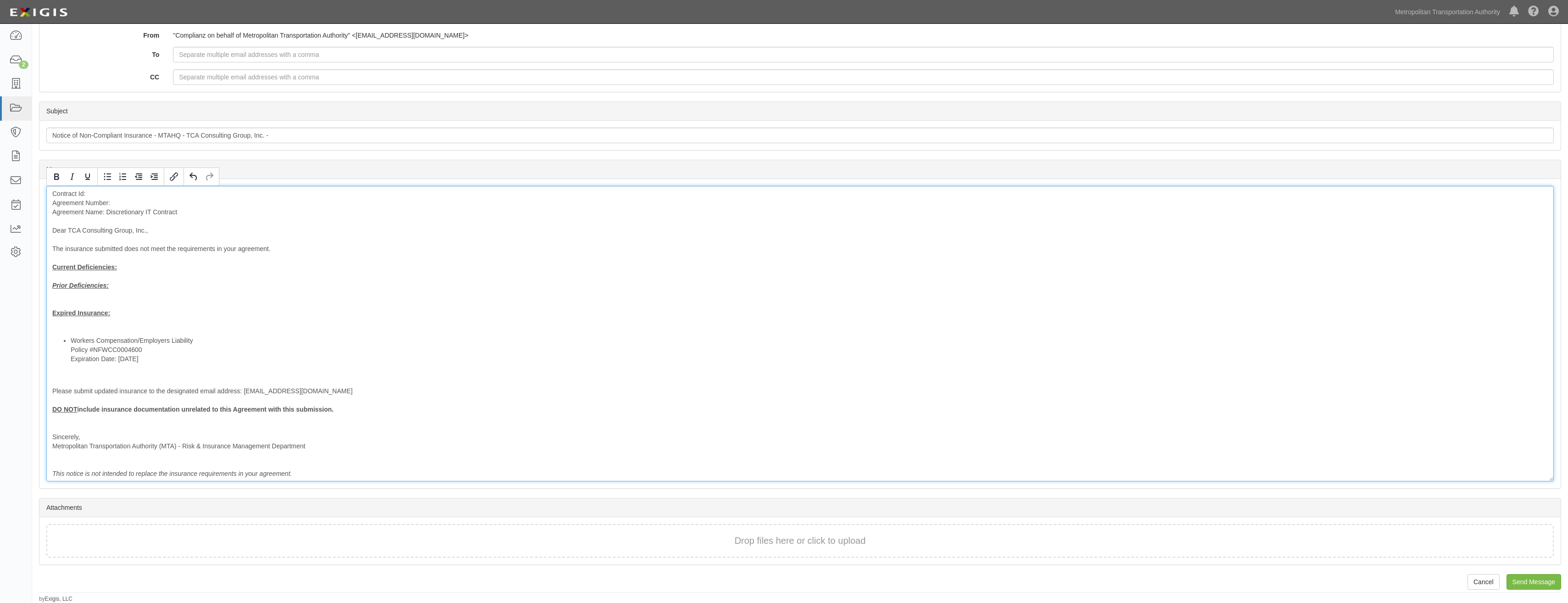
scroll to position [144, 0]
drag, startPoint x: 116, startPoint y: 296, endPoint x: 39, endPoint y: 275, distance: 79.8
click at [39, 275] on section "Message Message Contract Id: Agreement Number: Agreement Name: Discretionary IT…" at bounding box center [800, 329] width 1522 height 320
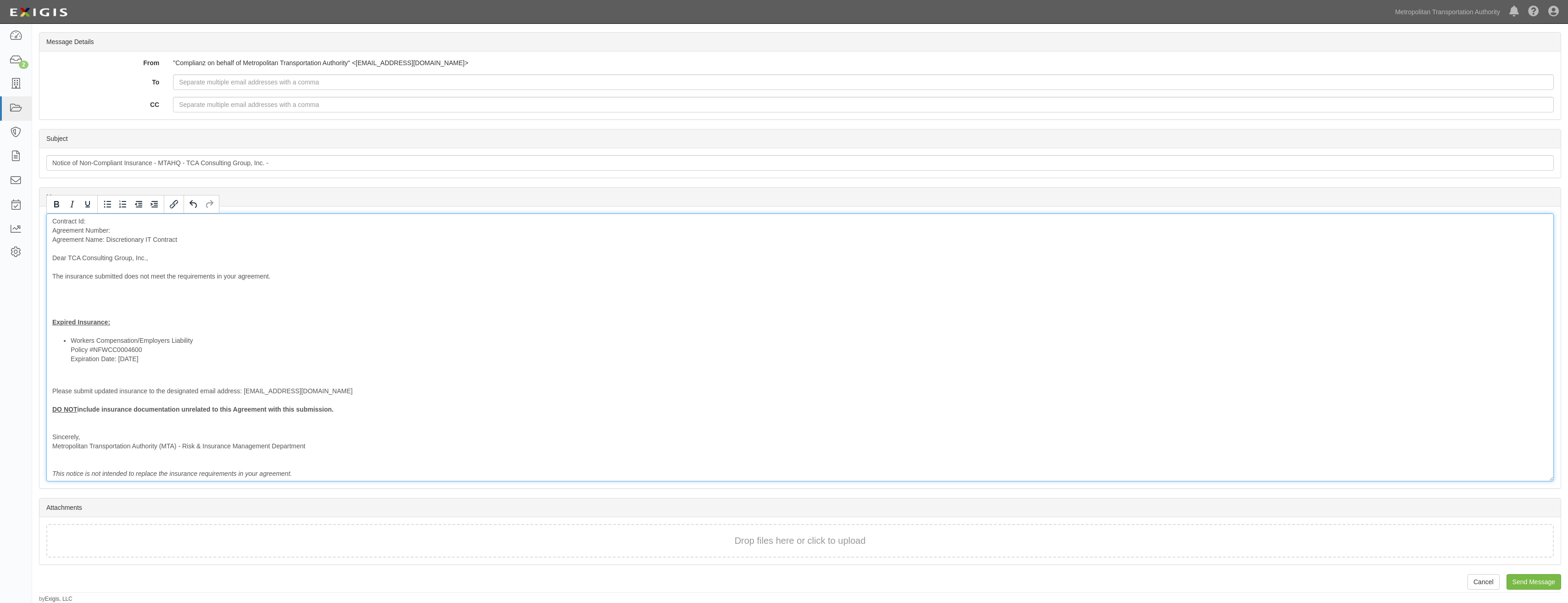
scroll to position [116, 0]
click at [94, 311] on div "Contract Id: Agreement Number: Agreement Name: Discretionary IT Contract Dear T…" at bounding box center [799, 352] width 1507 height 259
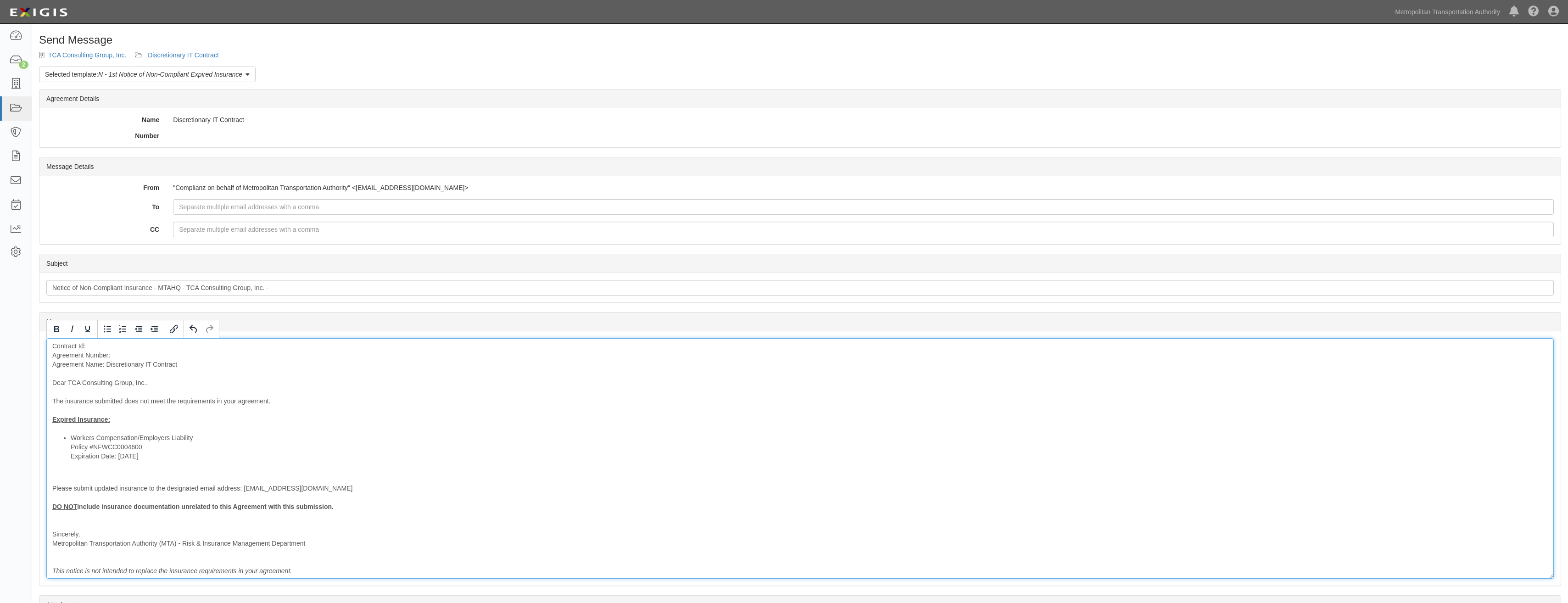
scroll to position [0, 0]
click at [212, 75] on em "N - 1st Notice of Non-Compliant Expired Insurance" at bounding box center [170, 75] width 144 height 8
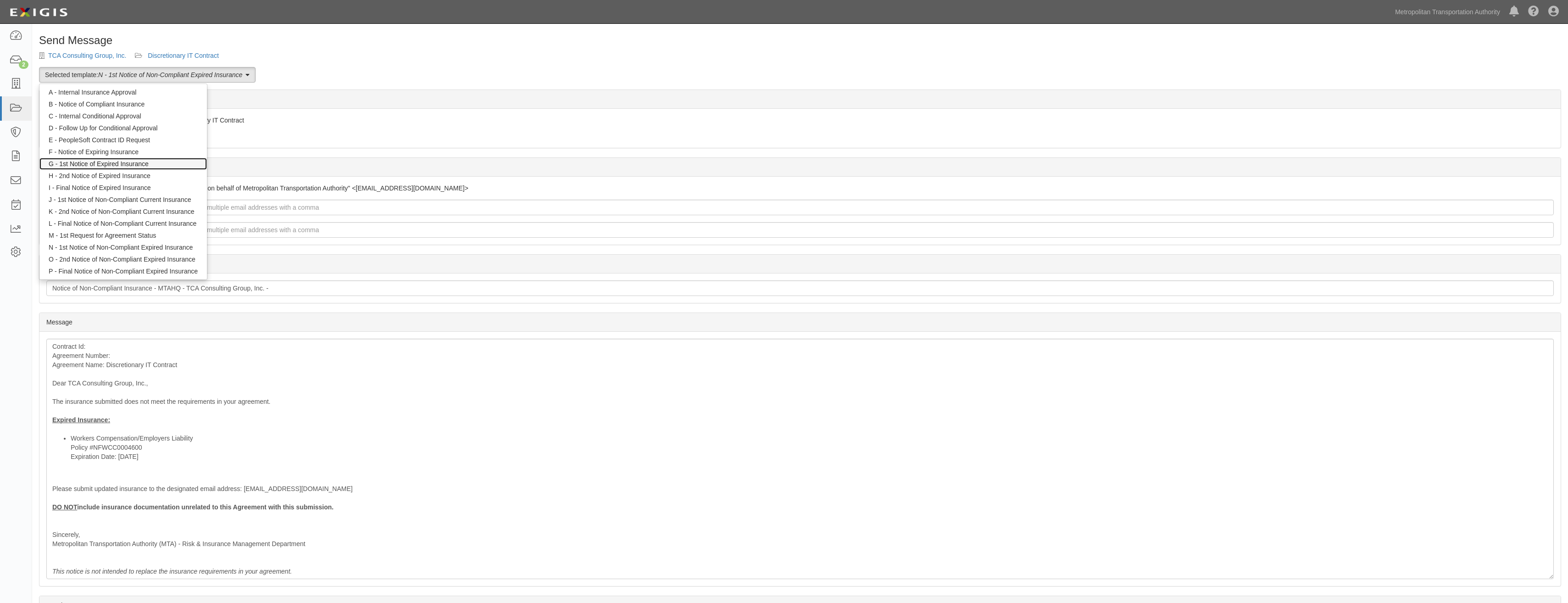
click at [157, 167] on link "G - 1st Notice of Expired Insurance" at bounding box center [123, 164] width 168 height 12
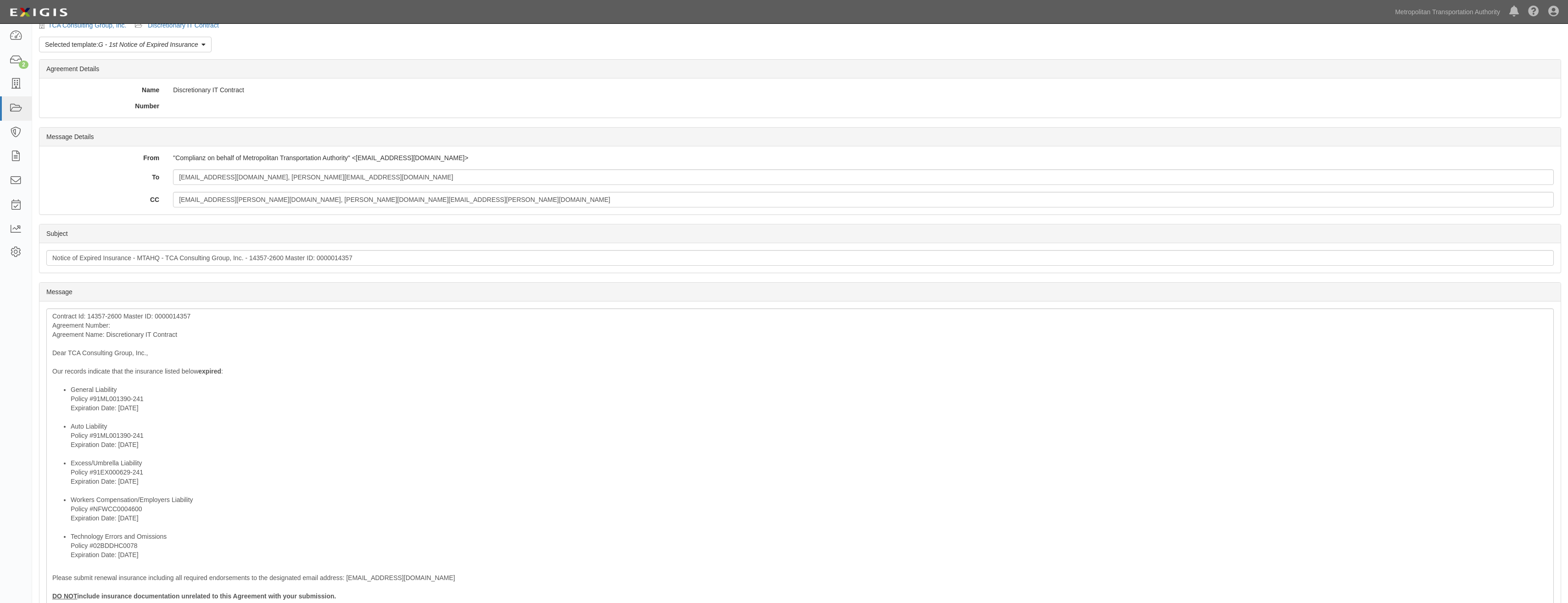
scroll to position [46, 0]
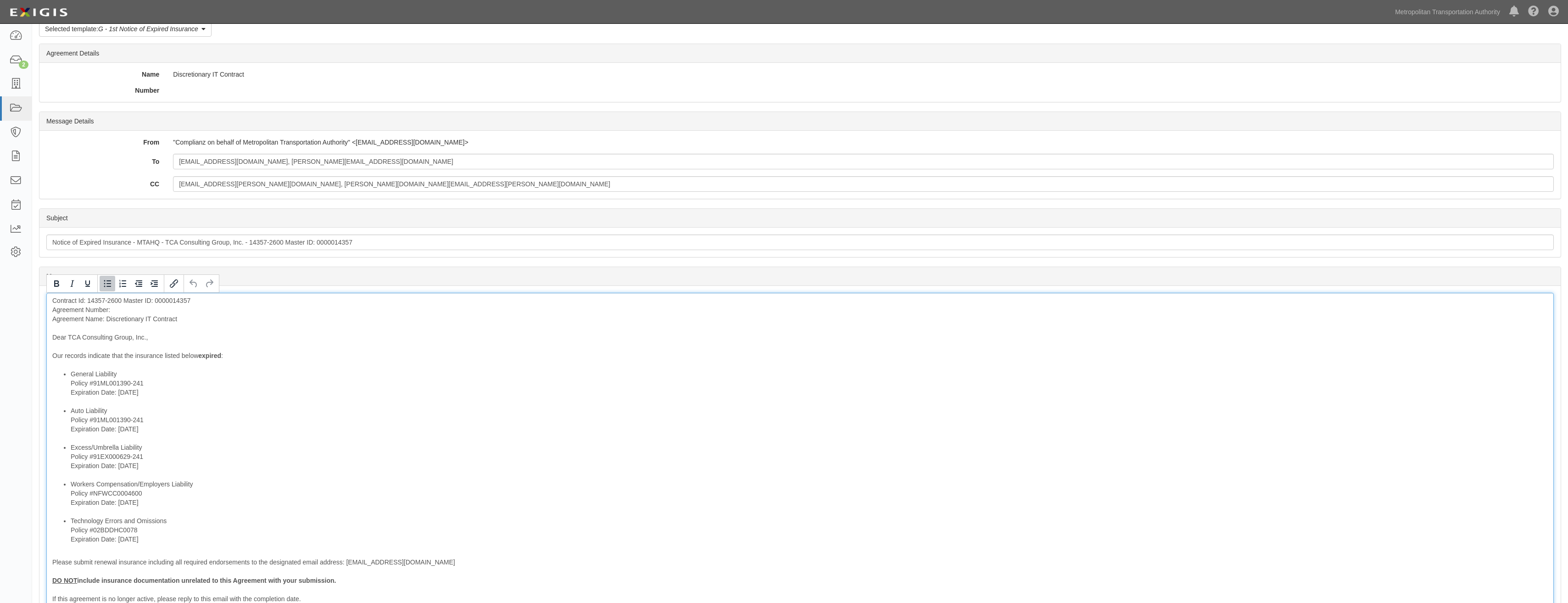
drag, startPoint x: 154, startPoint y: 540, endPoint x: 45, endPoint y: 521, distance: 110.6
click at [45, 521] on div "Message Contract Id: 14357-2600 Master ID: 0000014357 Agreement Number: Agreeme…" at bounding box center [799, 482] width 1521 height 392
drag, startPoint x: 149, startPoint y: 469, endPoint x: 31, endPoint y: 372, distance: 152.8
click at [31, 372] on body "Toggle navigation Dashboard 2 Inbox Parties Agreements Coverages Documents Mess…" at bounding box center [784, 364] width 1568 height 821
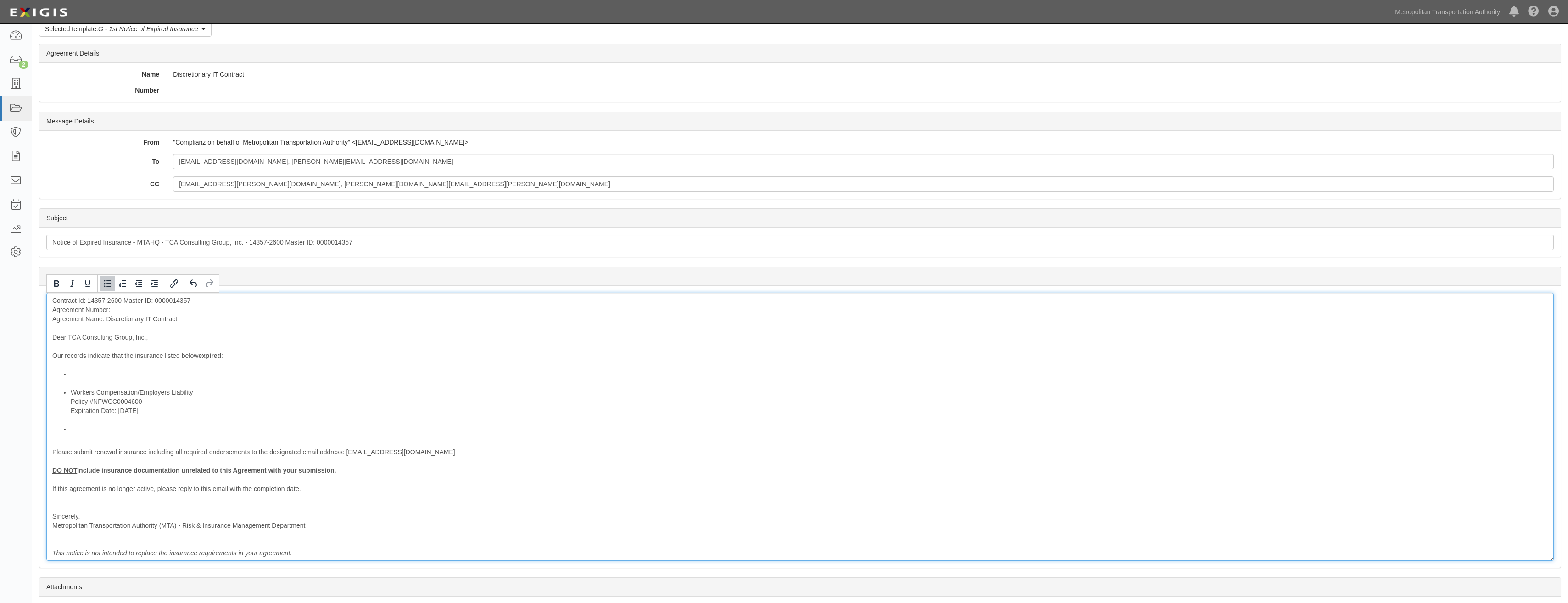
click at [82, 429] on li at bounding box center [810, 429] width 1477 height 9
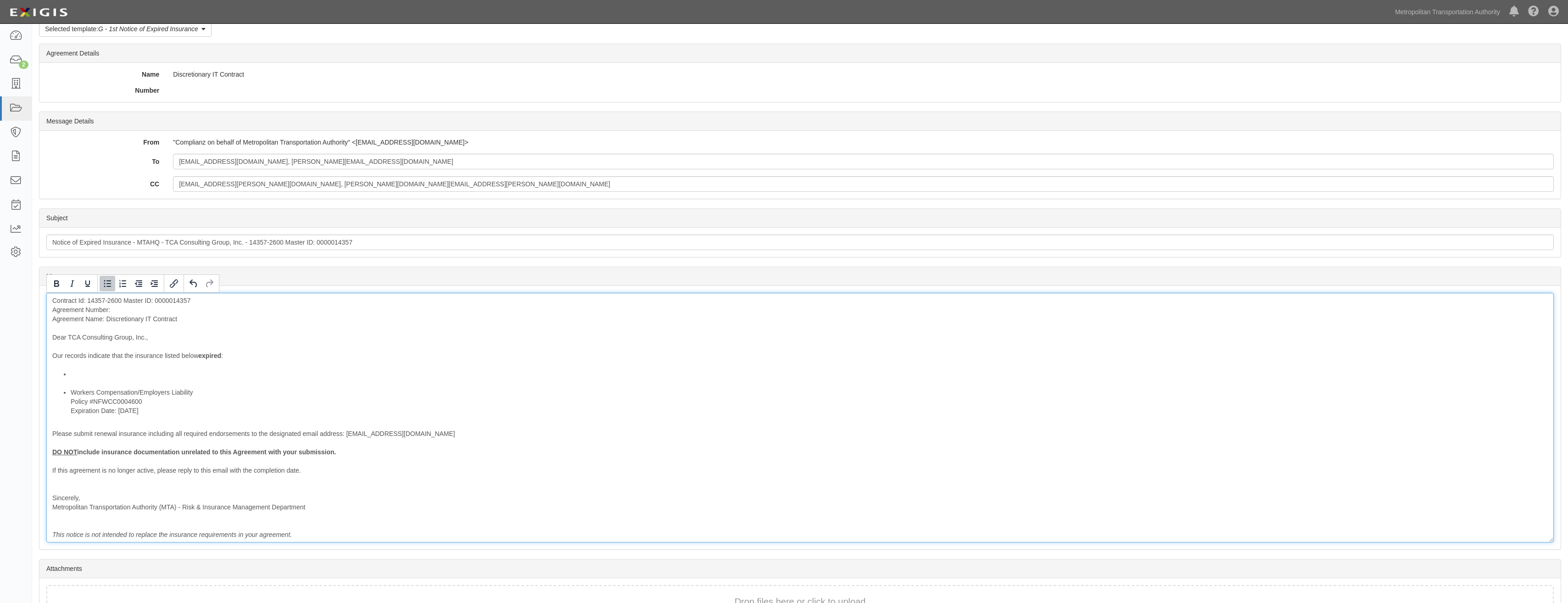
click at [89, 377] on li at bounding box center [810, 379] width 1477 height 18
click at [83, 381] on li at bounding box center [810, 379] width 1477 height 18
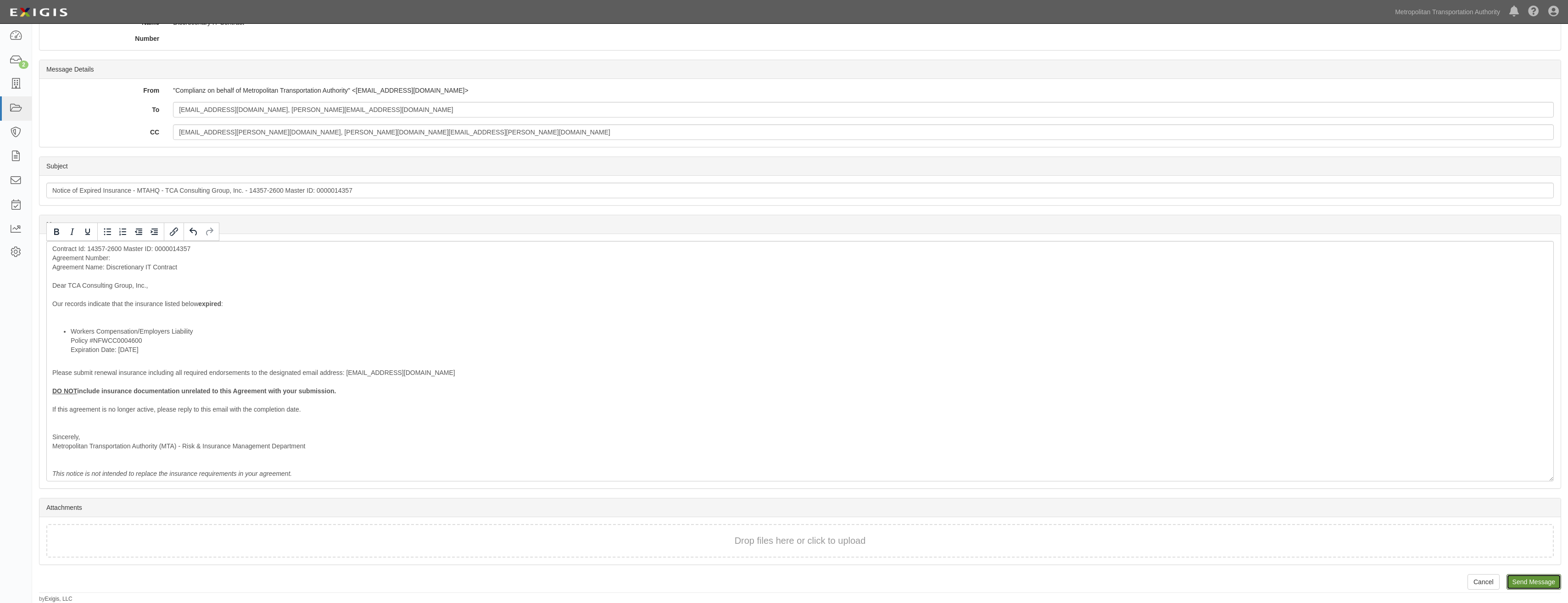
drag, startPoint x: 1530, startPoint y: 577, endPoint x: 831, endPoint y: 45, distance: 878.4
click at [1530, 577] on input "Send Message" at bounding box center [1534, 582] width 55 height 15
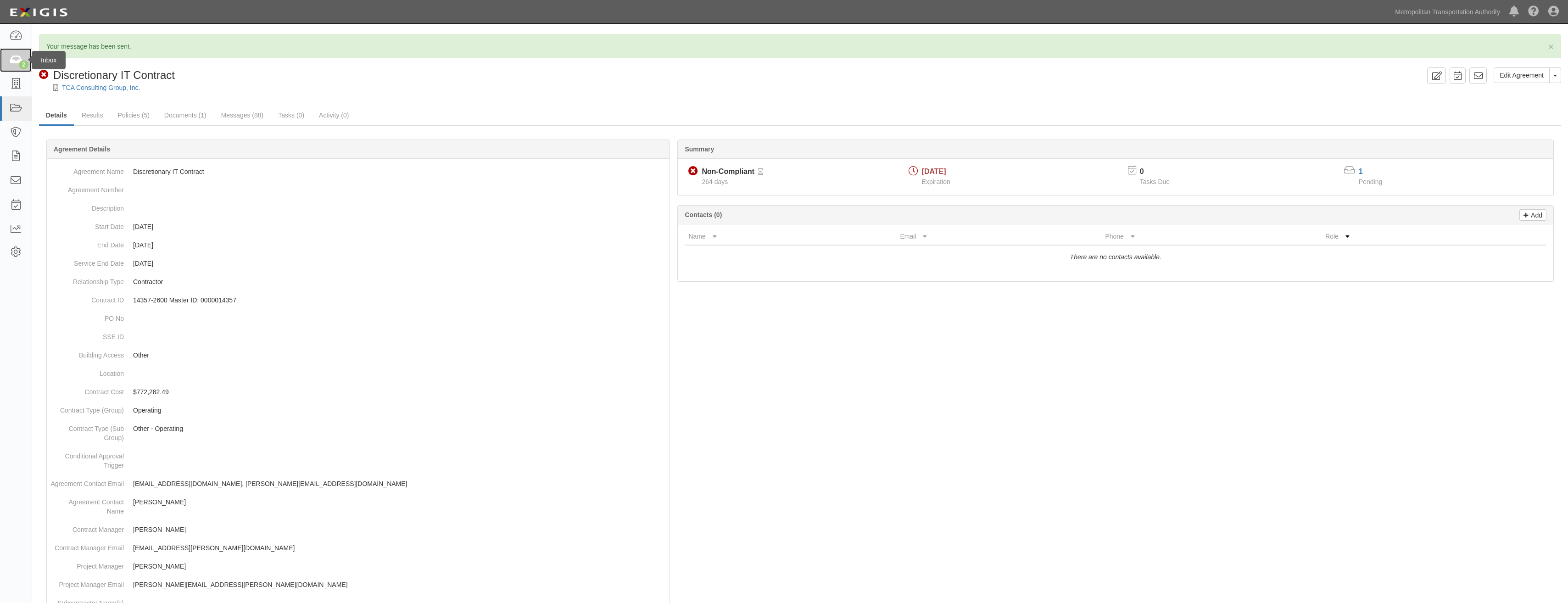
click at [23, 62] on div "2" at bounding box center [23, 65] width 9 height 9
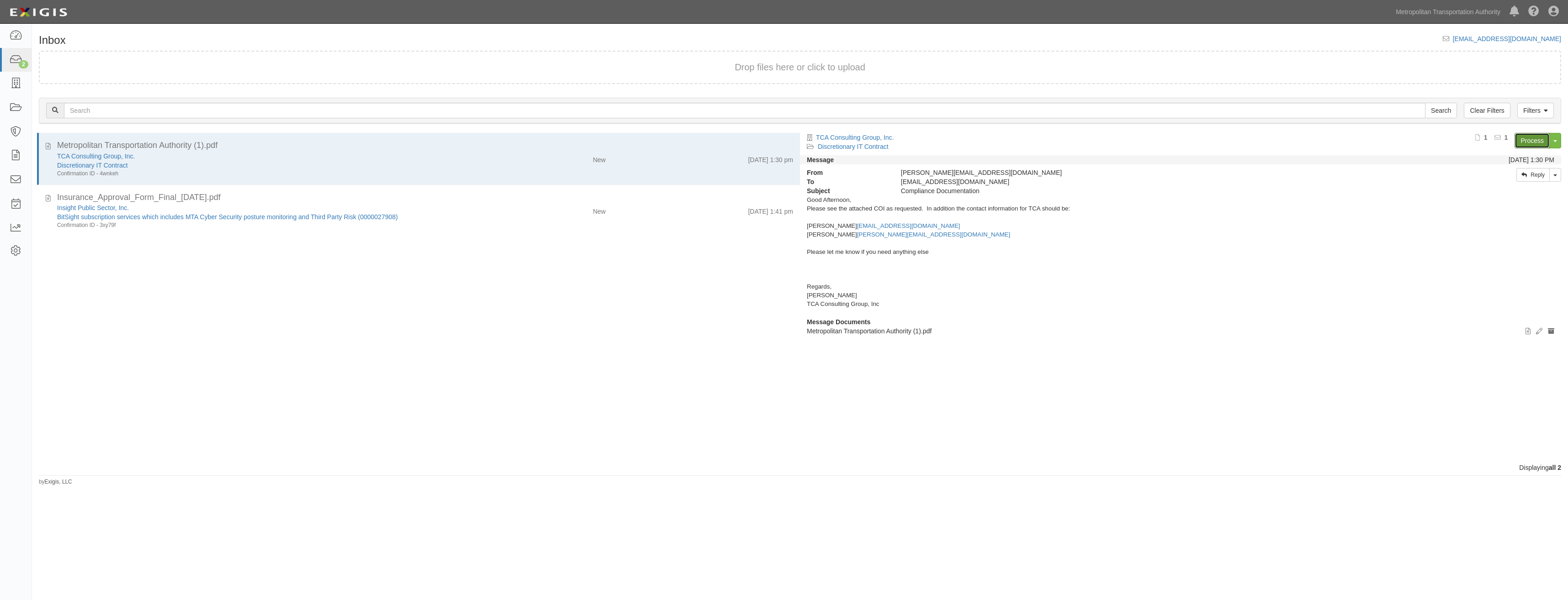
click at [1525, 139] on link "Process" at bounding box center [1531, 141] width 35 height 15
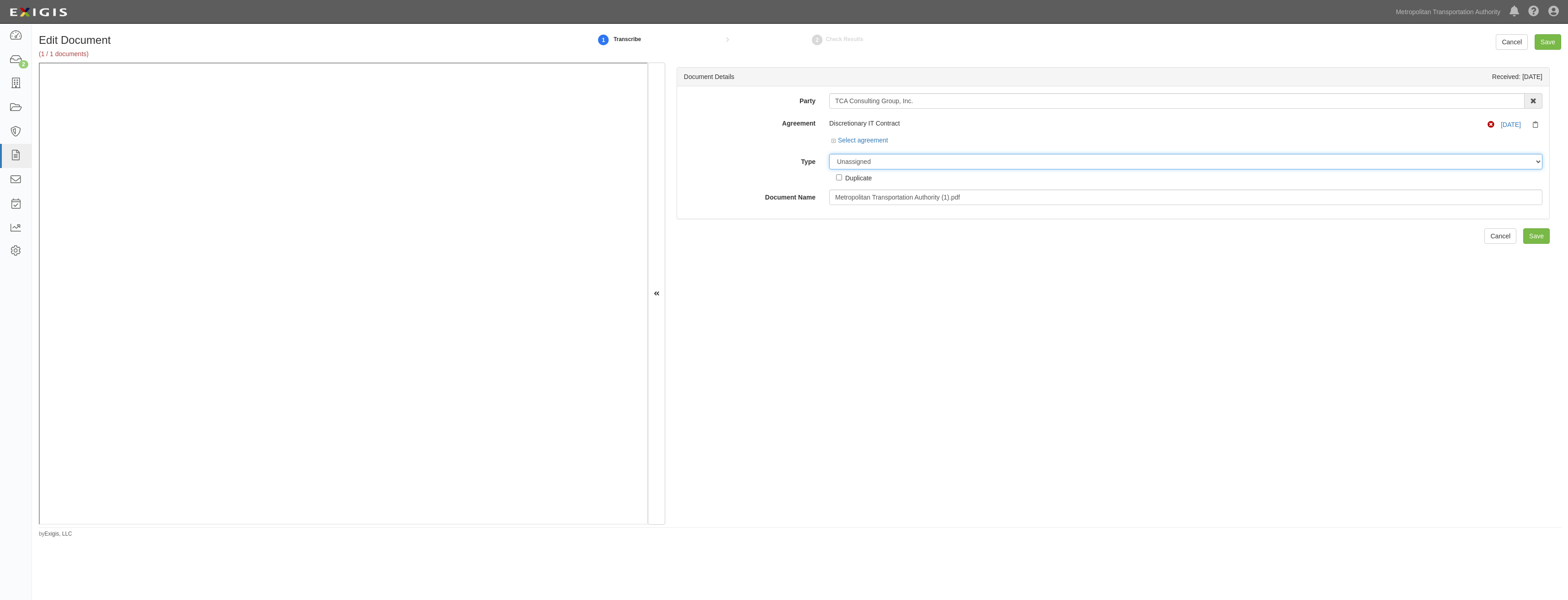
click at [909, 159] on select "Unassigned Binder Cancellation Notice Certificate Contract Endorsement Insuranc…" at bounding box center [1185, 162] width 713 height 15
select select "JunkDetail"
click at [829, 154] on select "Unassigned Binder Cancellation Notice Certificate Contract Endorsement Insuranc…" at bounding box center [1185, 162] width 713 height 15
click at [1536, 239] on input "Save" at bounding box center [1536, 236] width 26 height 15
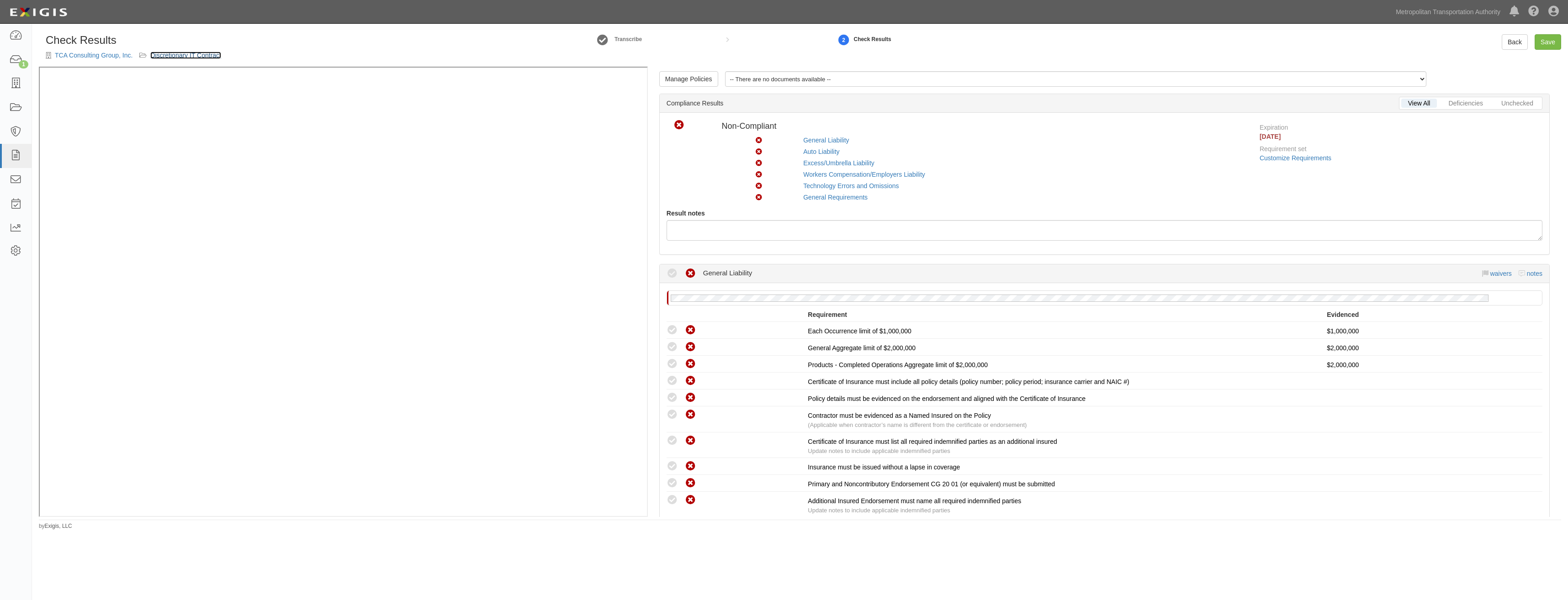
click at [204, 55] on link "Discretionary IT Contract" at bounding box center [185, 55] width 71 height 8
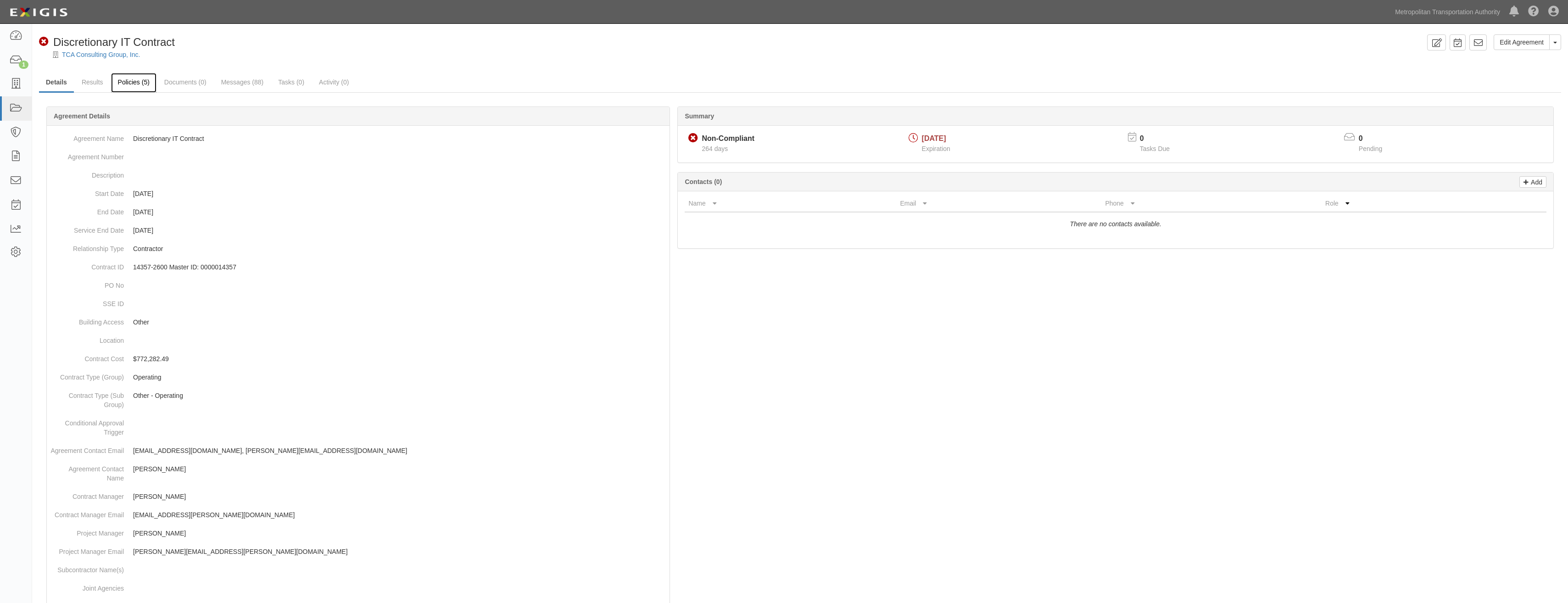
click at [129, 84] on link "Policies (5)" at bounding box center [134, 82] width 45 height 20
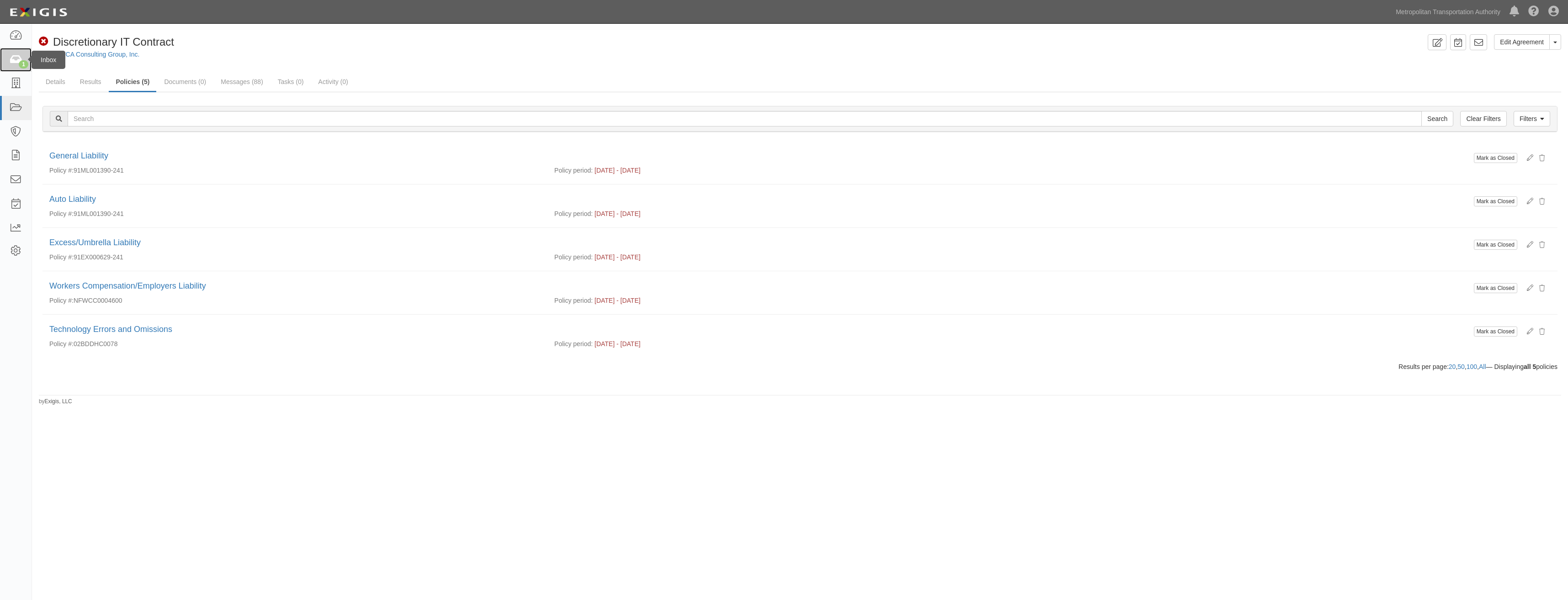
click at [18, 61] on icon at bounding box center [15, 60] width 13 height 10
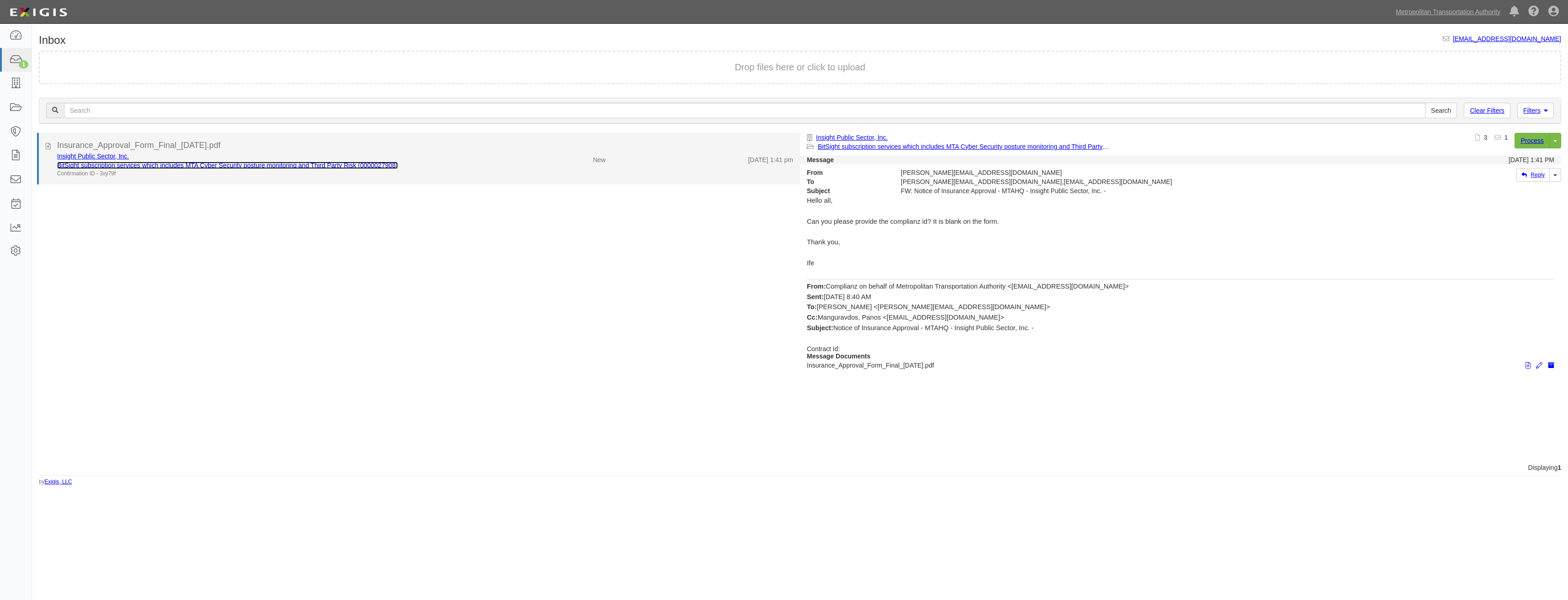
click at [253, 164] on link "BitSight subscription services which includes MTA Cyber Security posture monito…" at bounding box center [228, 165] width 341 height 8
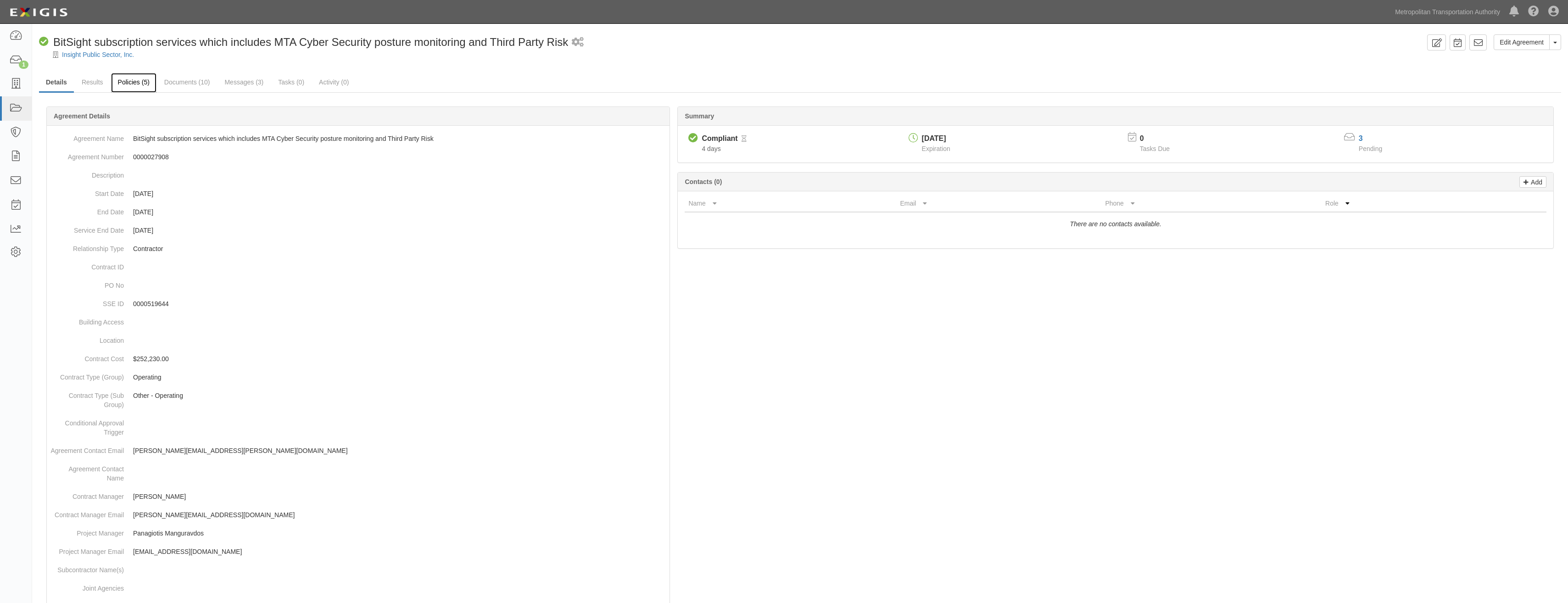
click at [135, 87] on link "Policies (5)" at bounding box center [134, 82] width 45 height 20
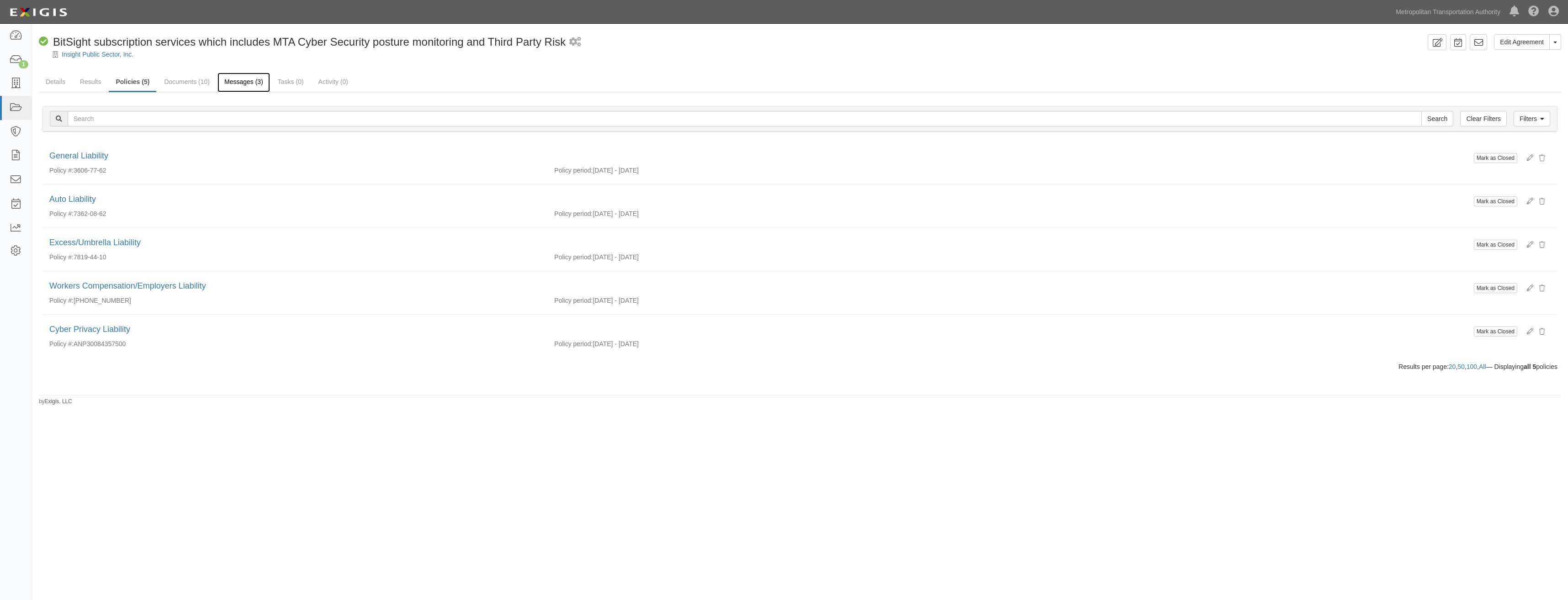
click at [242, 81] on link "Messages (3)" at bounding box center [244, 82] width 53 height 20
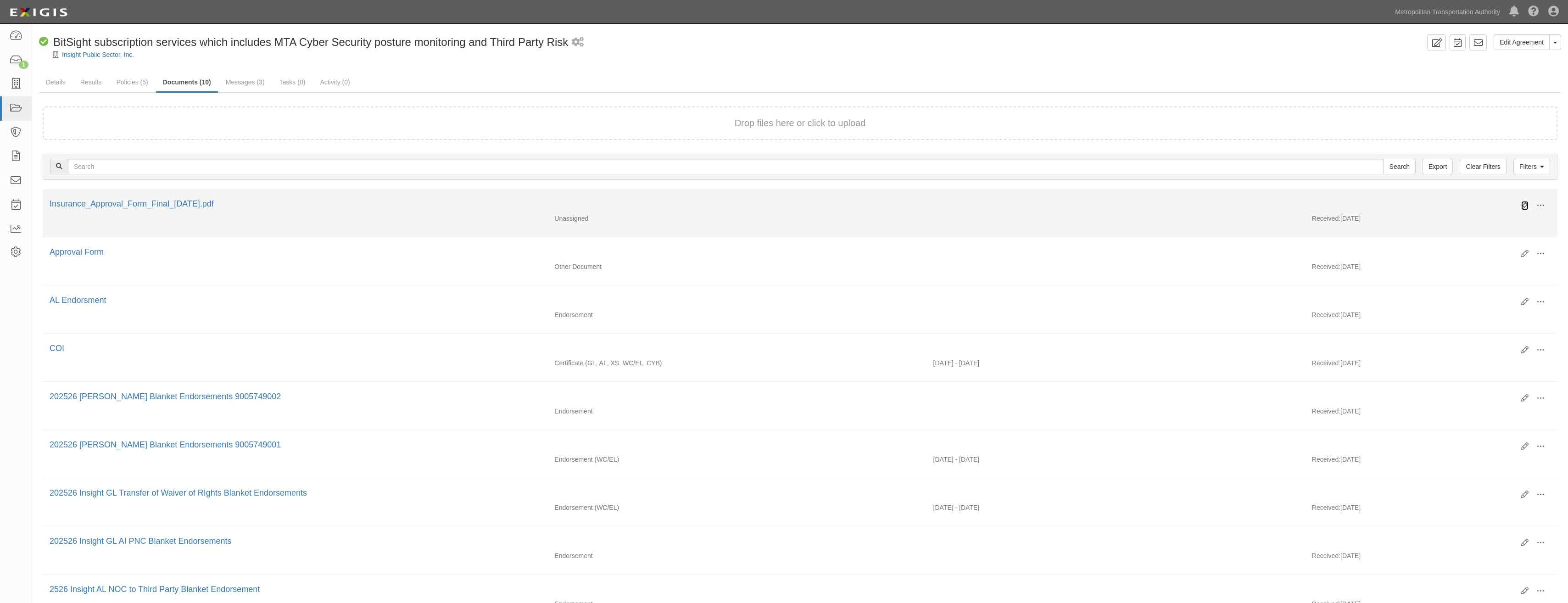
click at [1527, 206] on icon at bounding box center [1524, 206] width 8 height 8
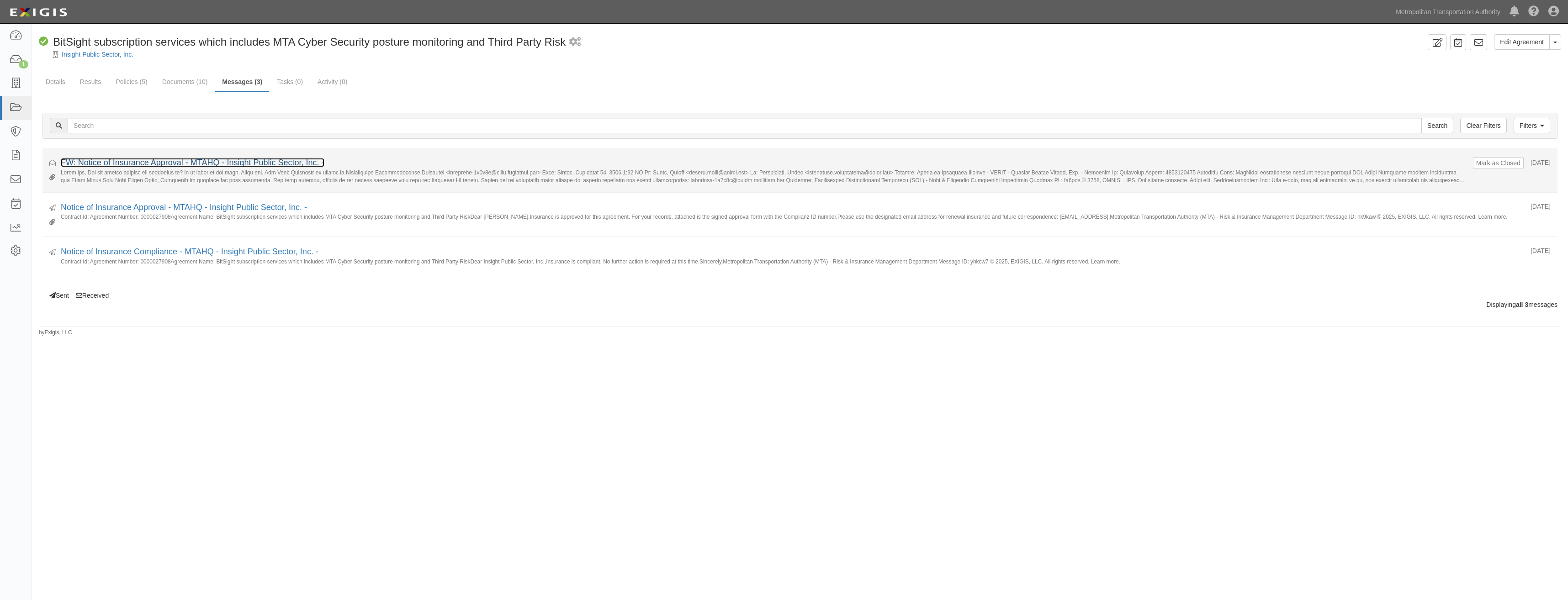
click at [232, 165] on link "FW: Notice of Insurance Approval - MTAHQ - Insight Public Sector, Inc. -" at bounding box center [192, 162] width 263 height 9
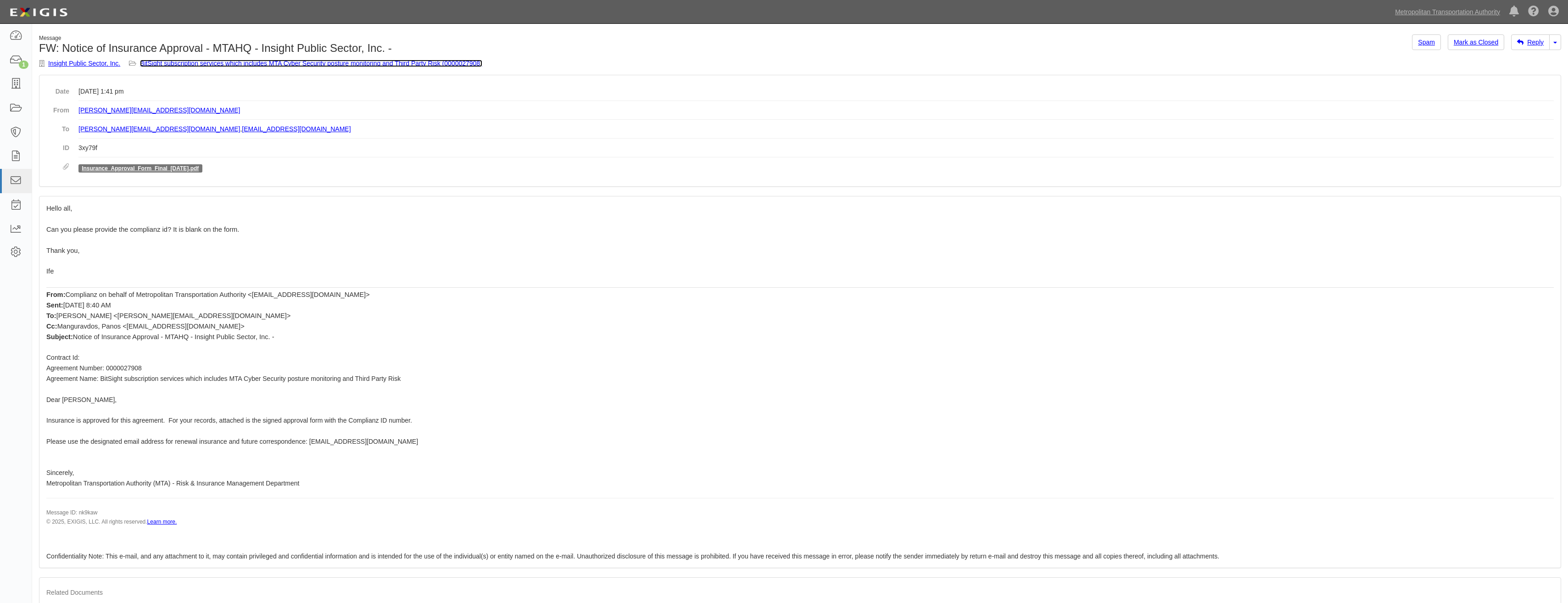
click at [180, 61] on link "BitSight subscription services which includes MTA Cyber Security posture monito…" at bounding box center [311, 63] width 342 height 8
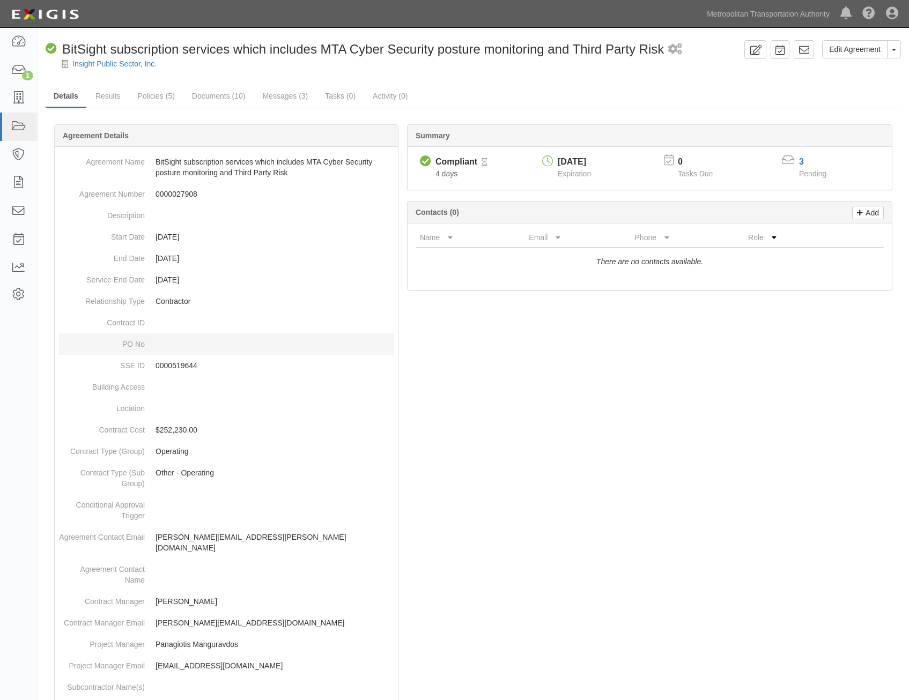
click at [359, 341] on dd at bounding box center [226, 343] width 334 height 21
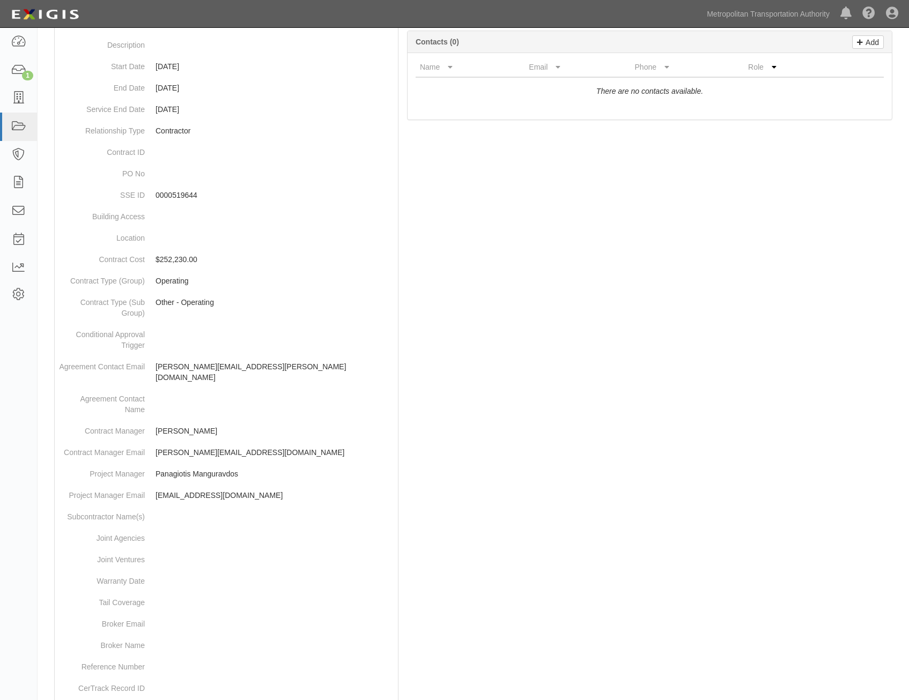
scroll to position [349, 0]
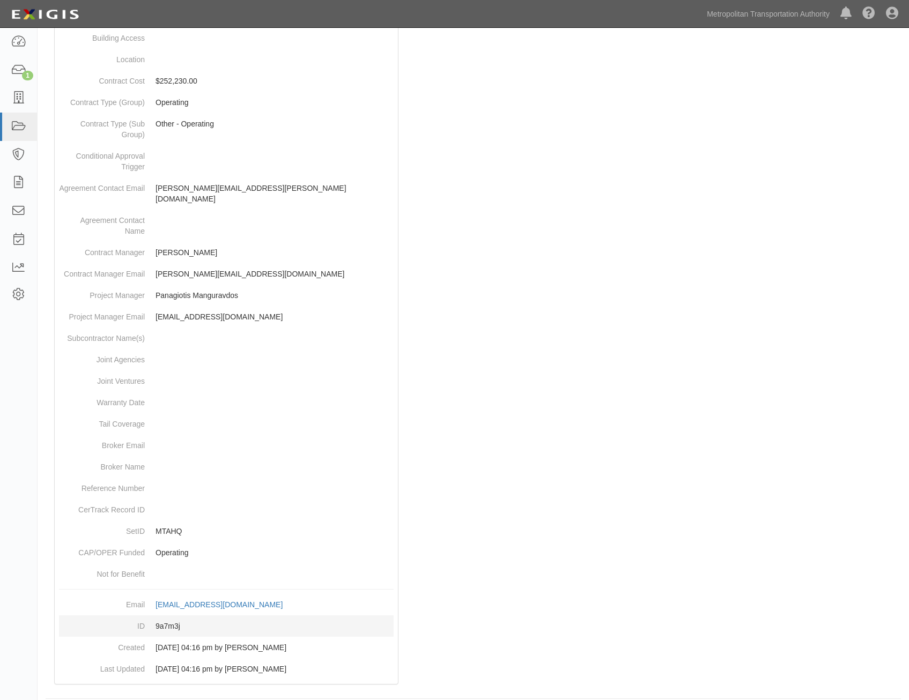
click at [174, 617] on dd "9a7m3j" at bounding box center [226, 625] width 334 height 21
copy dd "9a7m3j"
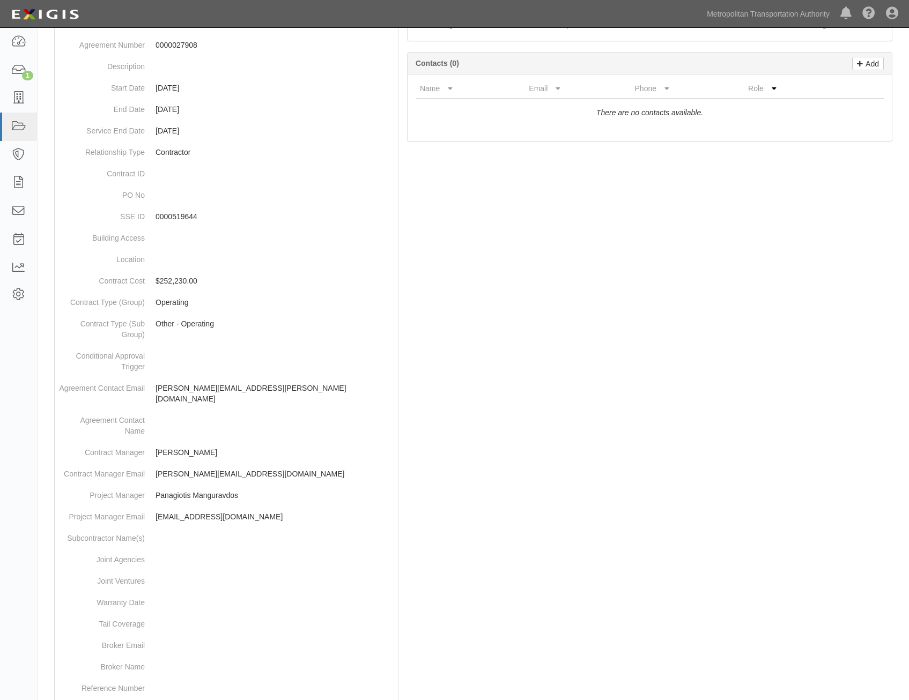
scroll to position [0, 0]
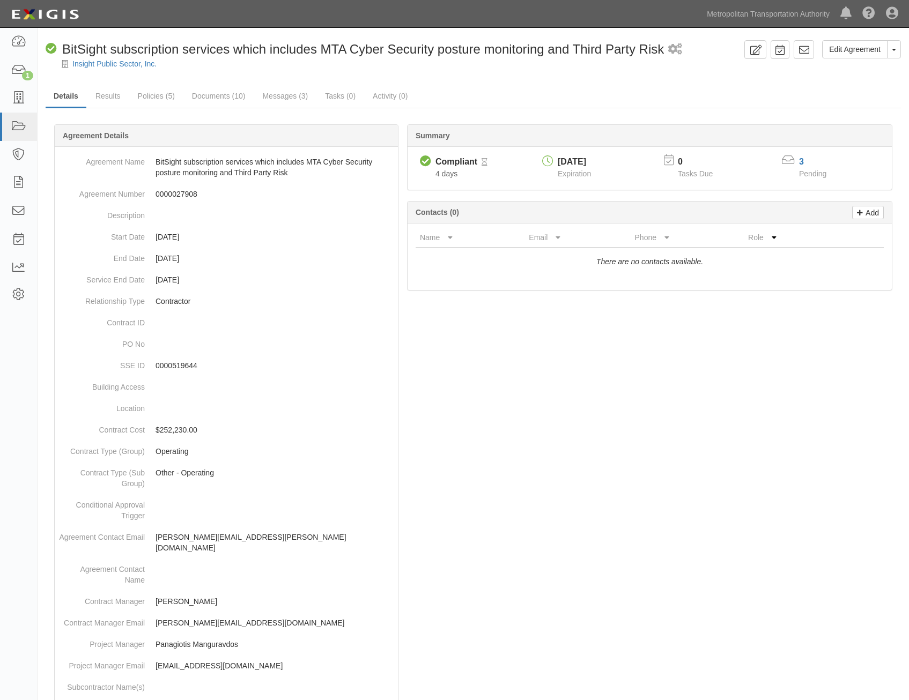
drag, startPoint x: 848, startPoint y: 525, endPoint x: 836, endPoint y: 163, distance: 361.5
click at [233, 101] on link "Documents (10)" at bounding box center [219, 96] width 70 height 23
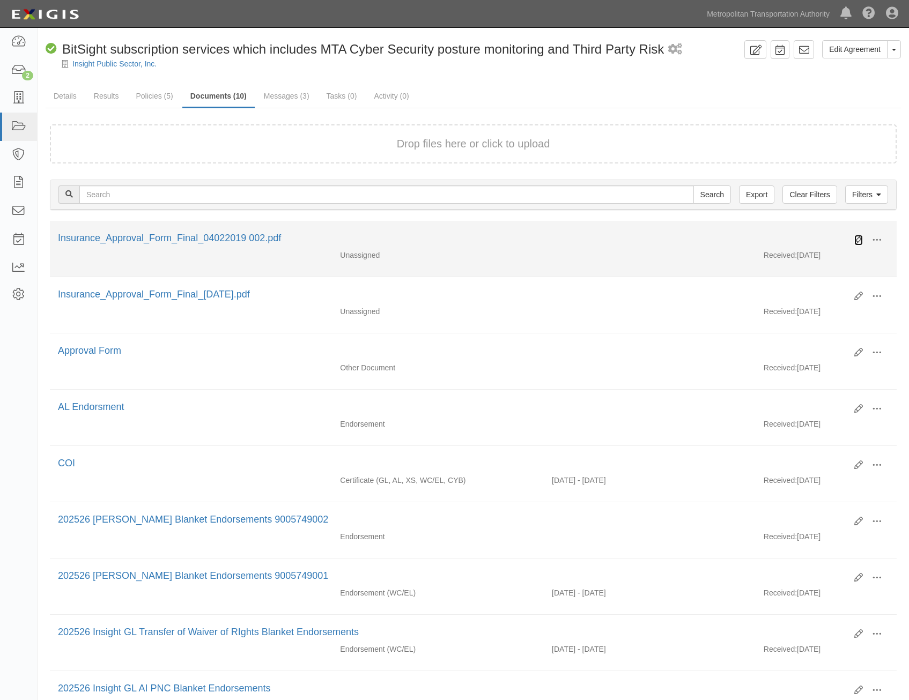
click at [856, 240] on icon at bounding box center [858, 240] width 9 height 9
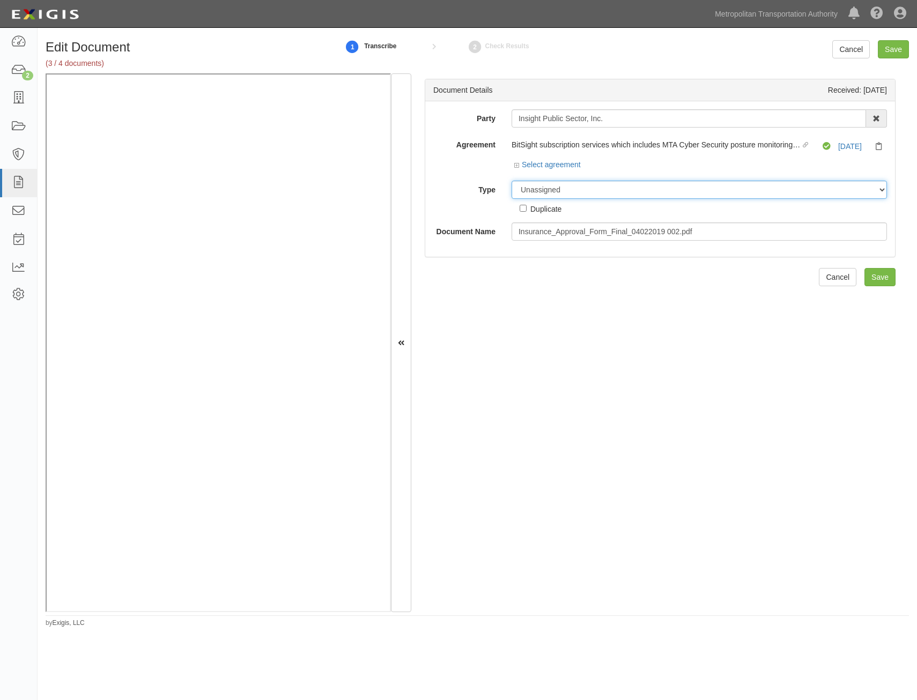
click at [608, 192] on select "Unassigned Binder Cancellation Notice Certificate Contract Endorsement Insuranc…" at bounding box center [698, 190] width 375 height 18
select select "OtherDetail"
click at [511, 181] on select "Unassigned Binder Cancellation Notice Certificate Contract Endorsement Insuranc…" at bounding box center [698, 190] width 375 height 18
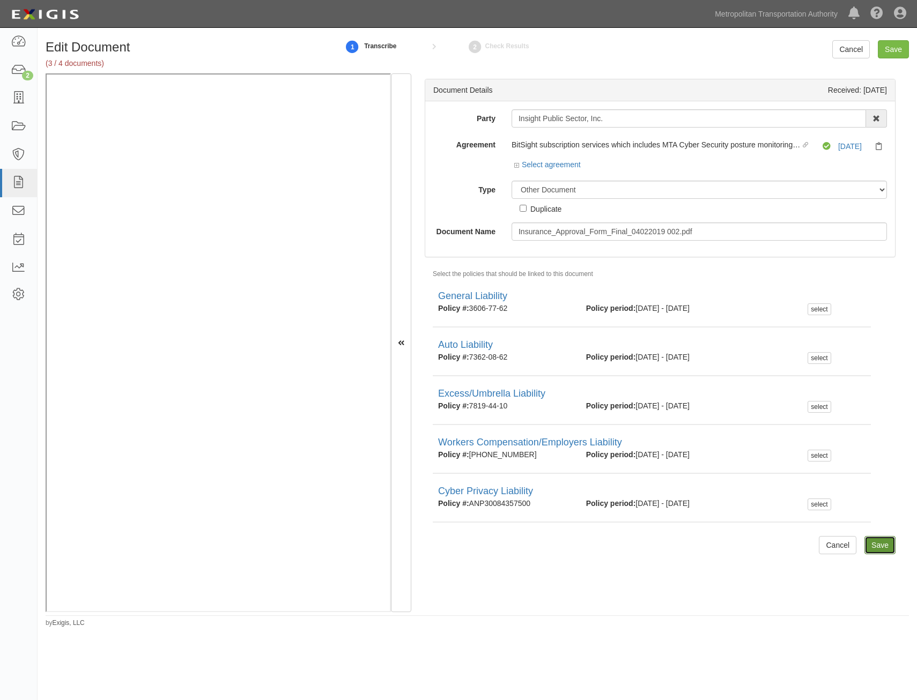
click at [874, 547] on input "Save" at bounding box center [879, 545] width 31 height 18
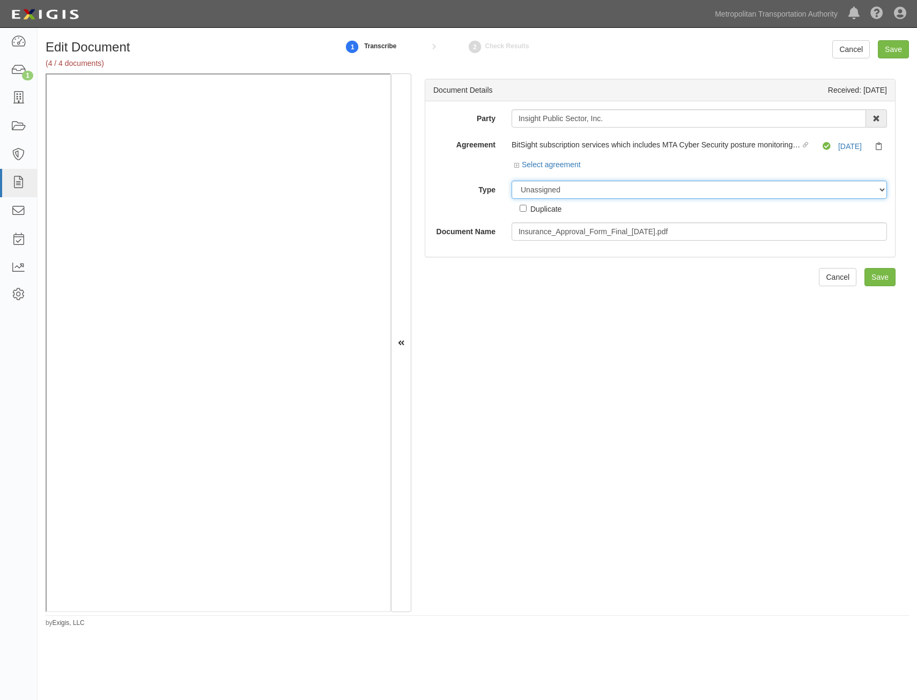
click at [688, 186] on select "Unassigned Binder Cancellation Notice Certificate Contract Endorsement Insuranc…" at bounding box center [698, 190] width 375 height 18
select select "OtherDetail"
click at [511, 181] on select "Unassigned Binder Cancellation Notice Certificate Contract Endorsement Insuranc…" at bounding box center [698, 190] width 375 height 18
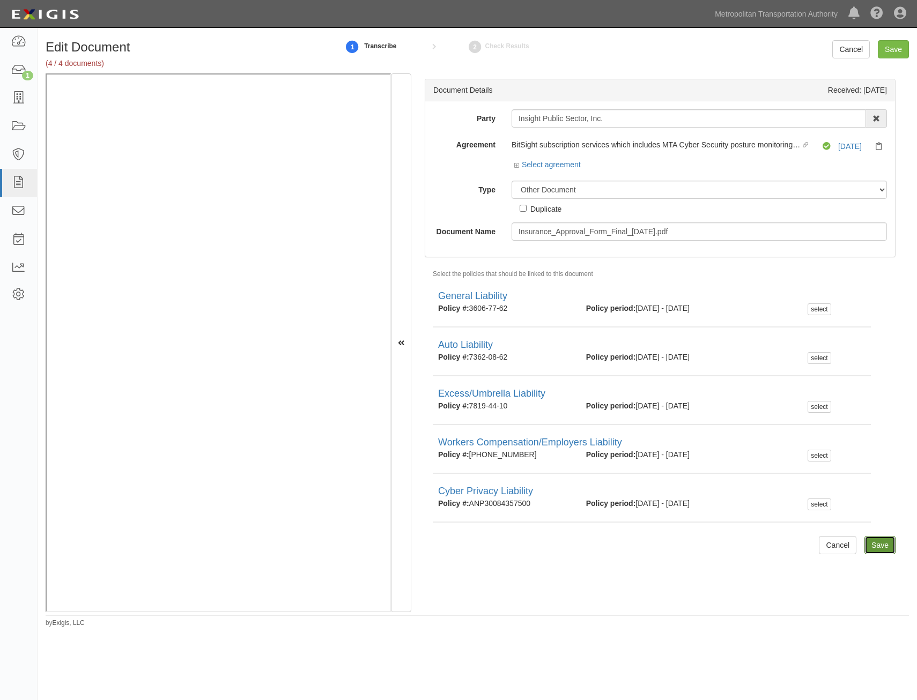
click at [868, 542] on input "Save" at bounding box center [879, 545] width 31 height 18
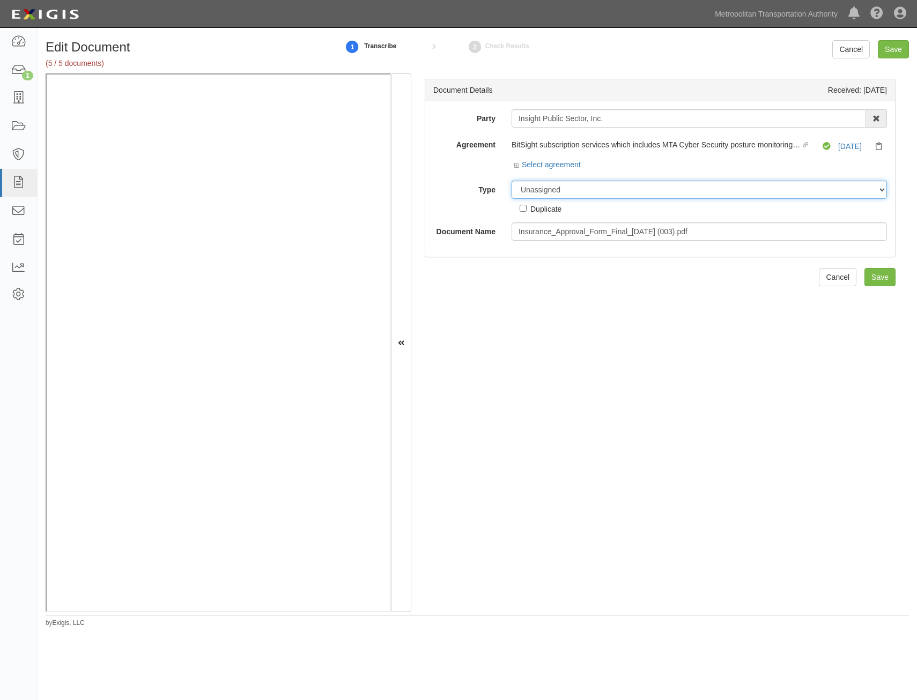
click at [609, 188] on select "Unassigned Binder Cancellation Notice Certificate Contract Endorsement Insuranc…" at bounding box center [698, 190] width 375 height 18
select select "OtherDetail"
click at [511, 181] on select "Unassigned Binder Cancellation Notice Certificate Contract Endorsement Insuranc…" at bounding box center [698, 190] width 375 height 18
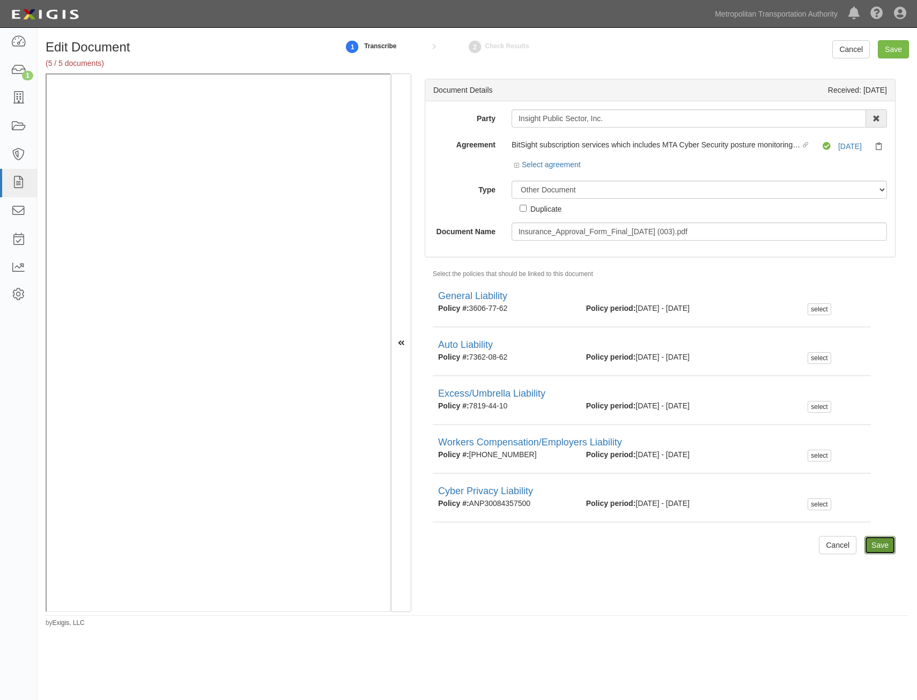
click at [882, 547] on input "Save" at bounding box center [879, 545] width 31 height 18
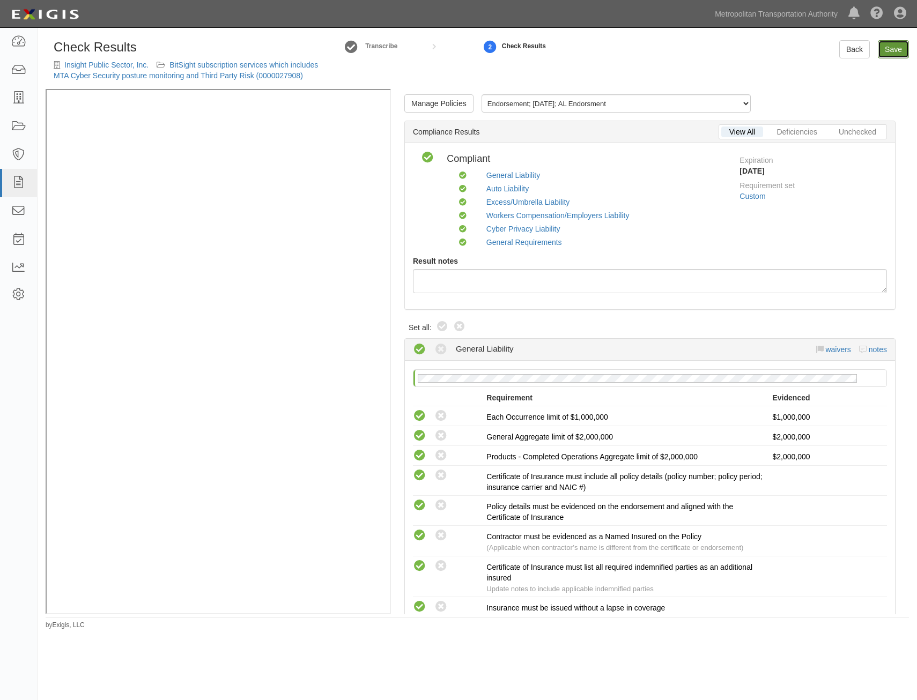
click at [899, 42] on link "Save" at bounding box center [893, 49] width 31 height 18
radio input "true"
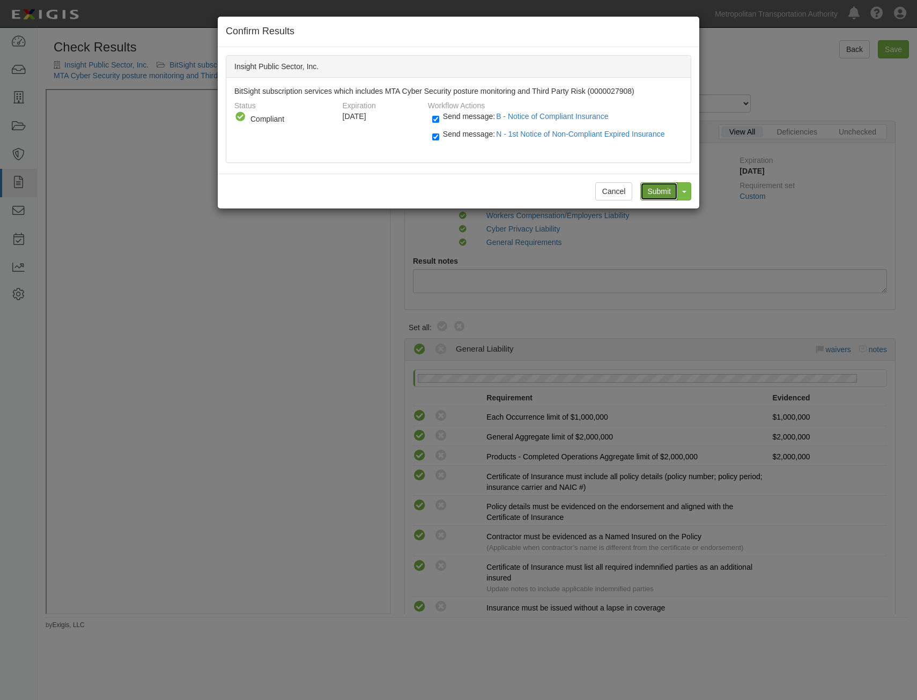
click at [655, 187] on input "Submit" at bounding box center [659, 191] width 38 height 18
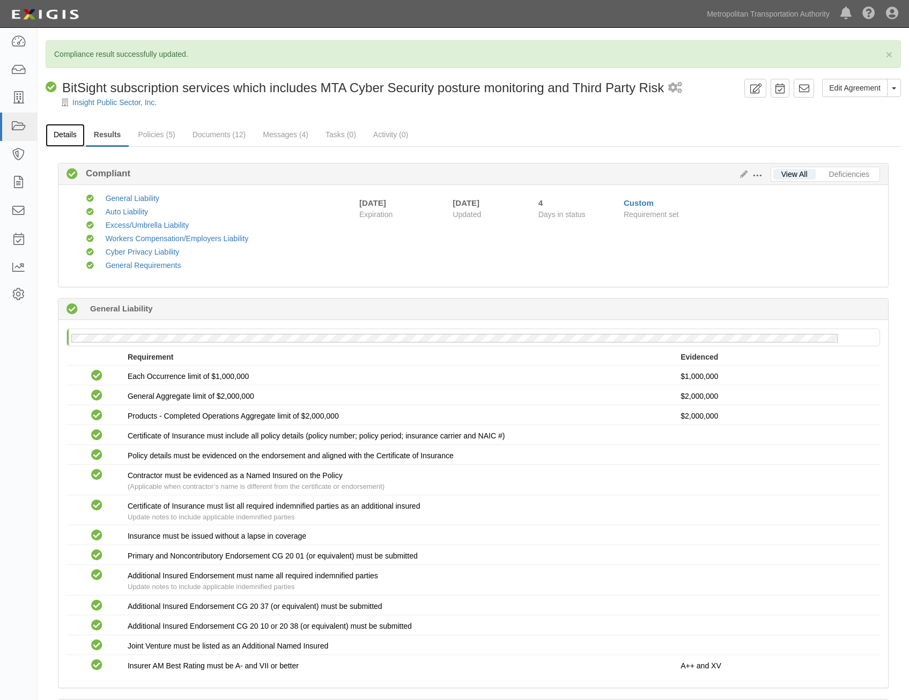
click at [70, 132] on link "Details" at bounding box center [65, 135] width 39 height 23
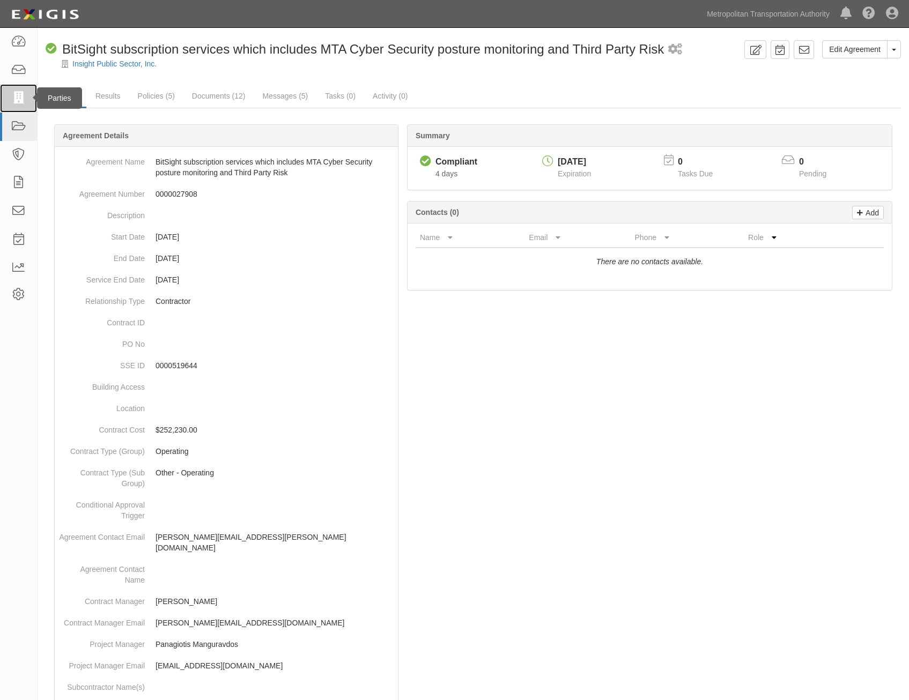
click at [24, 98] on icon at bounding box center [18, 98] width 15 height 12
click at [761, 16] on link "Metropolitan Transportation Authority" at bounding box center [767, 13] width 133 height 21
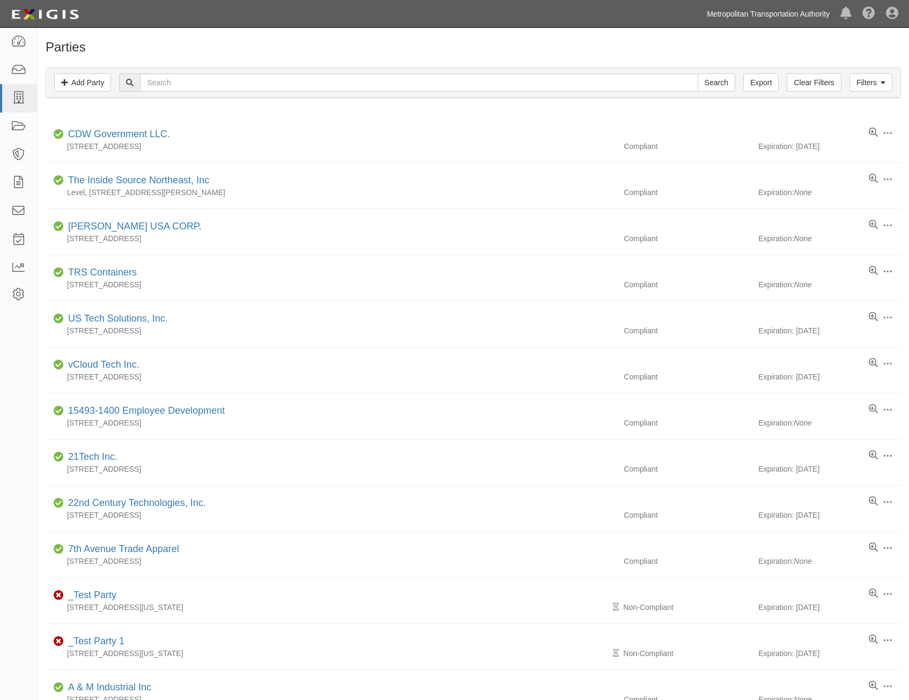
click at [756, 11] on link "Metropolitan Transportation Authority" at bounding box center [767, 13] width 133 height 21
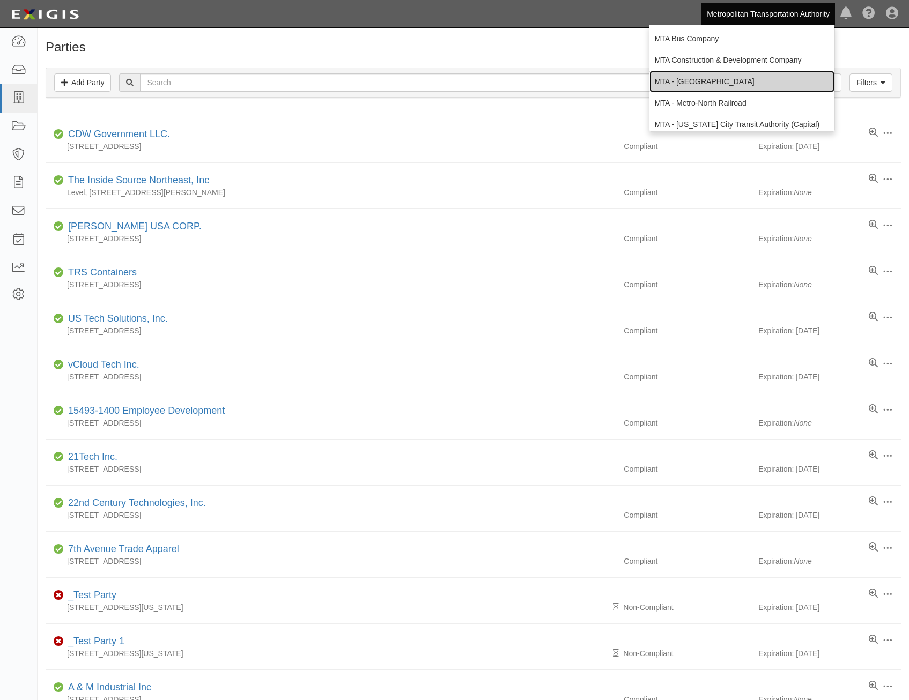
click at [736, 84] on link "MTA - [GEOGRAPHIC_DATA]" at bounding box center [741, 81] width 185 height 21
